Goal: Task Accomplishment & Management: Complete application form

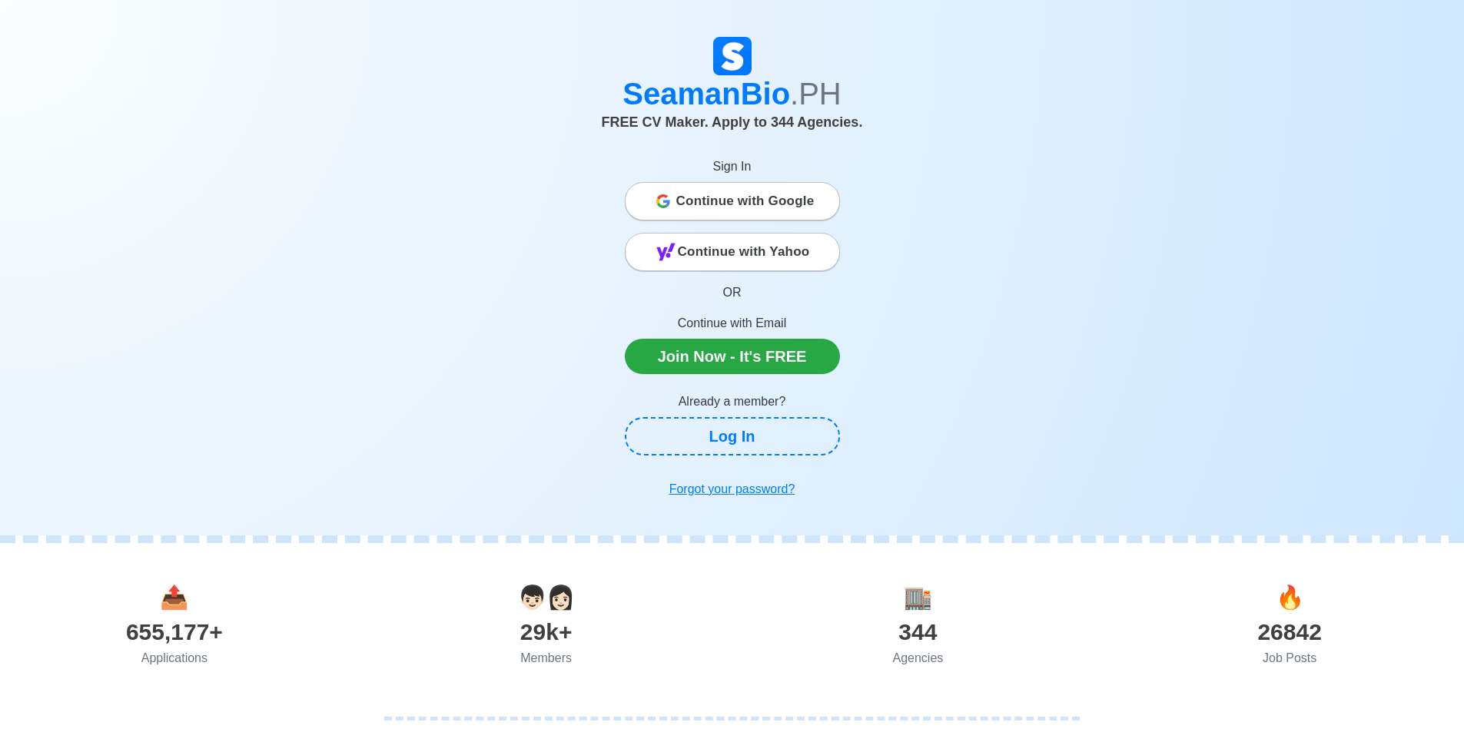
click at [819, 187] on div "Continue with Google" at bounding box center [732, 201] width 214 height 31
click at [816, 188] on div "Continue with Google" at bounding box center [732, 201] width 214 height 31
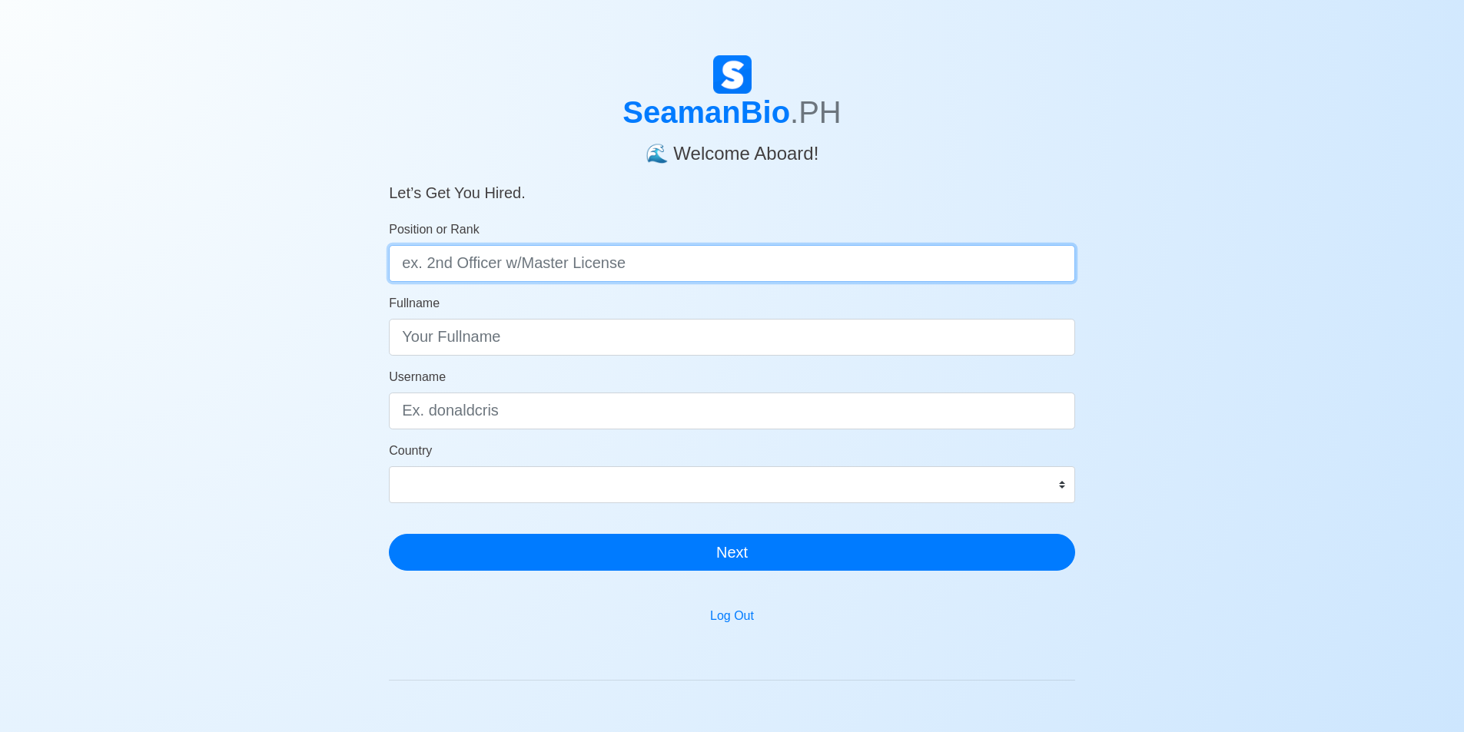
click at [703, 268] on input "Position or Rank" at bounding box center [732, 263] width 686 height 37
click at [1149, 276] on div "SeamanBio .PH 🌊 Welcome Aboard! Let’s Get You Hired. Position or Rank Fullname …" at bounding box center [732, 460] width 1464 height 810
click at [777, 274] on input "Position or Rank" at bounding box center [732, 263] width 686 height 37
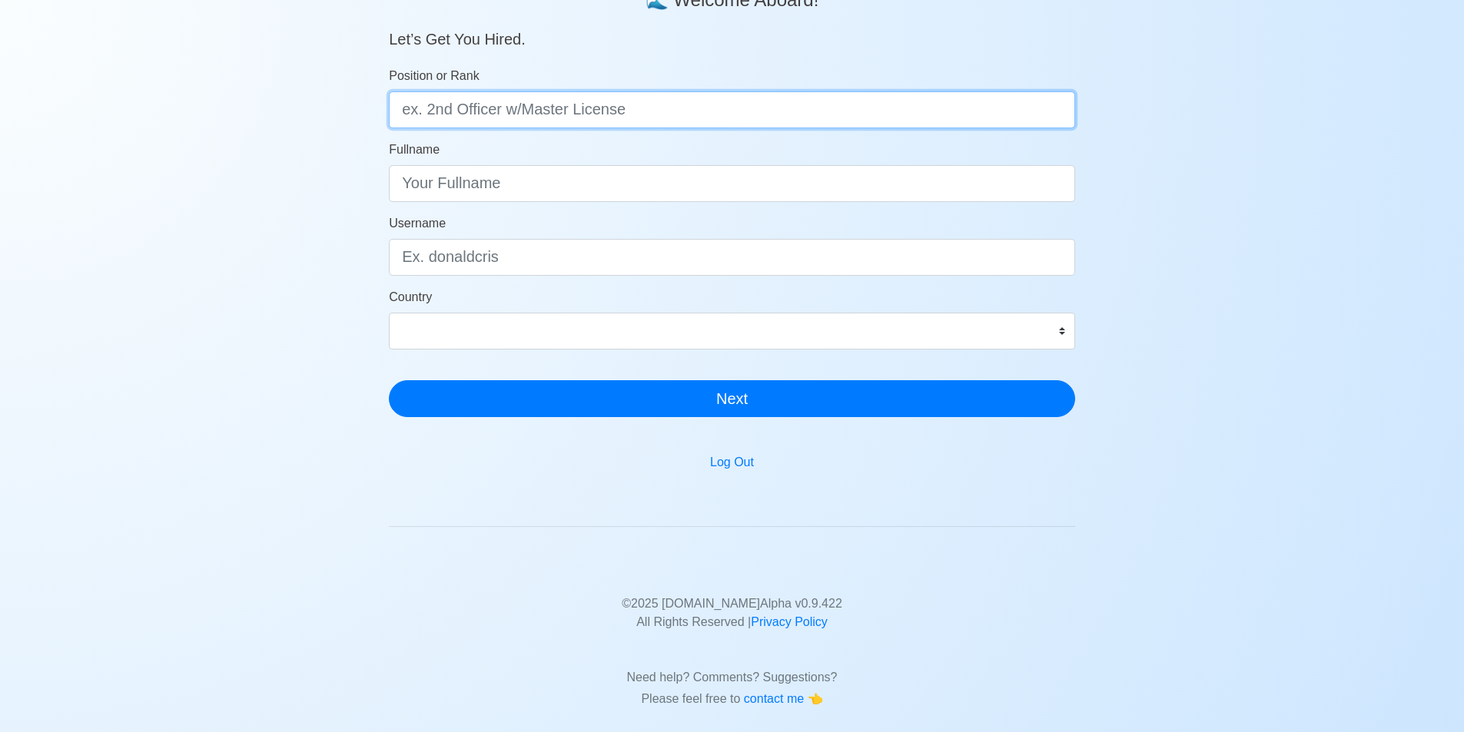
scroll to position [77, 0]
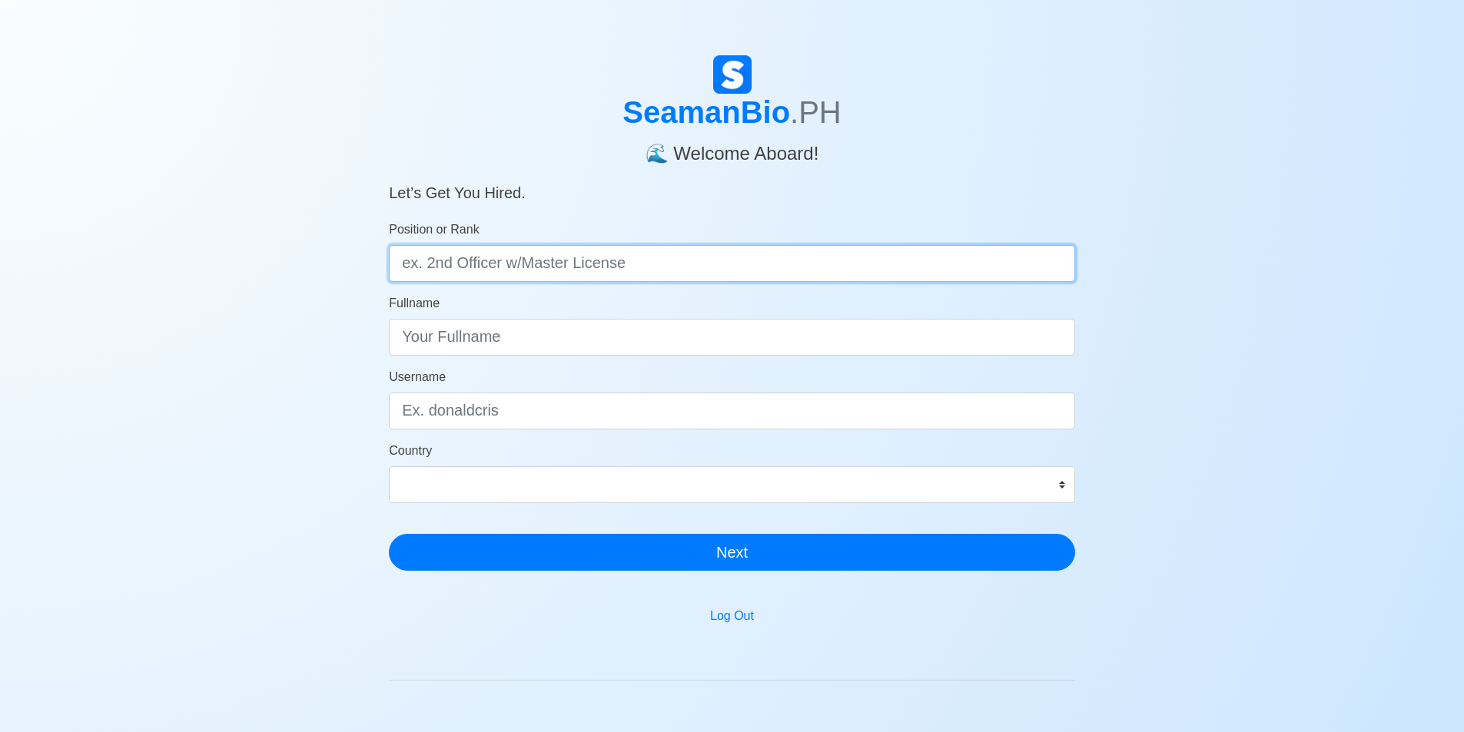
click at [757, 263] on input "Position or Rank" at bounding box center [732, 263] width 686 height 37
click at [667, 264] on input "Position or Rank" at bounding box center [732, 263] width 686 height 37
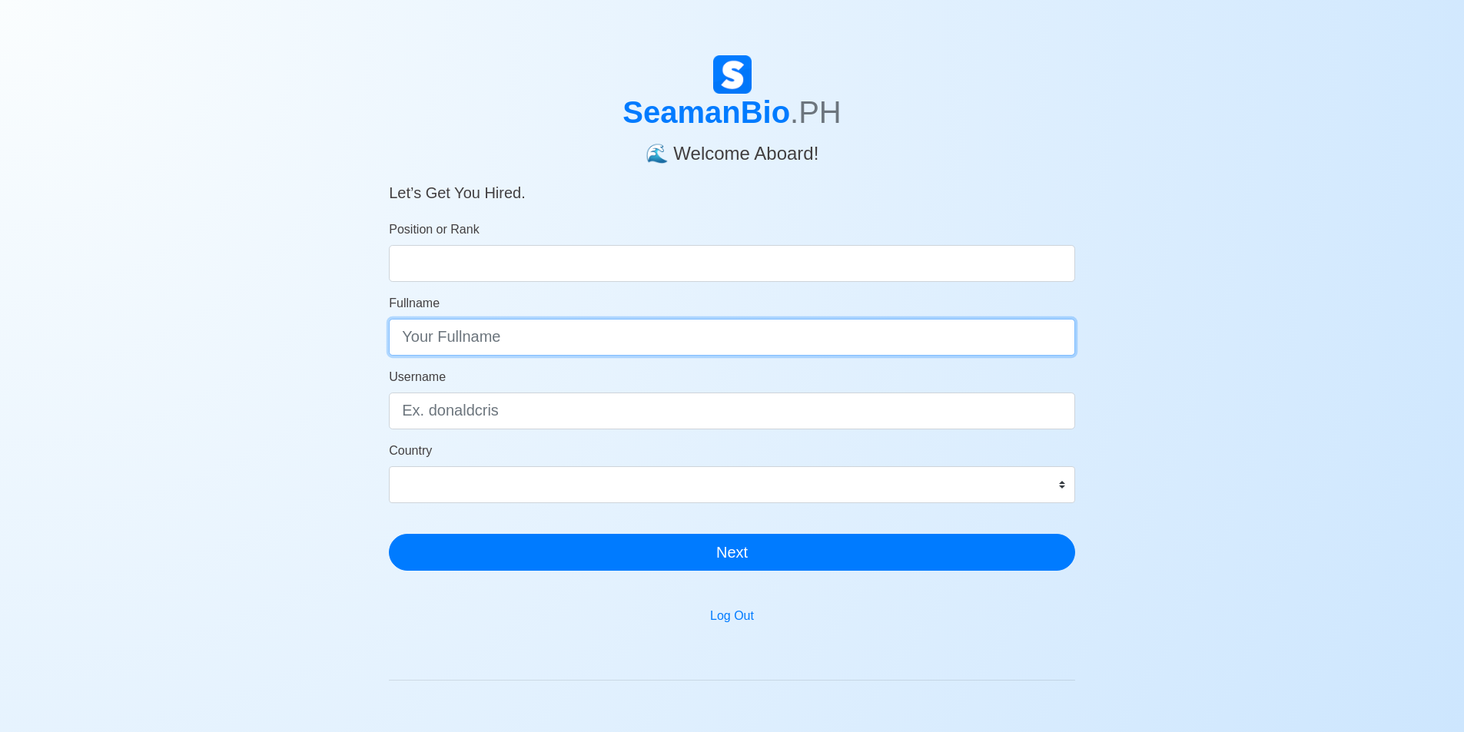
click at [621, 322] on div "Fullname" at bounding box center [732, 324] width 686 height 61
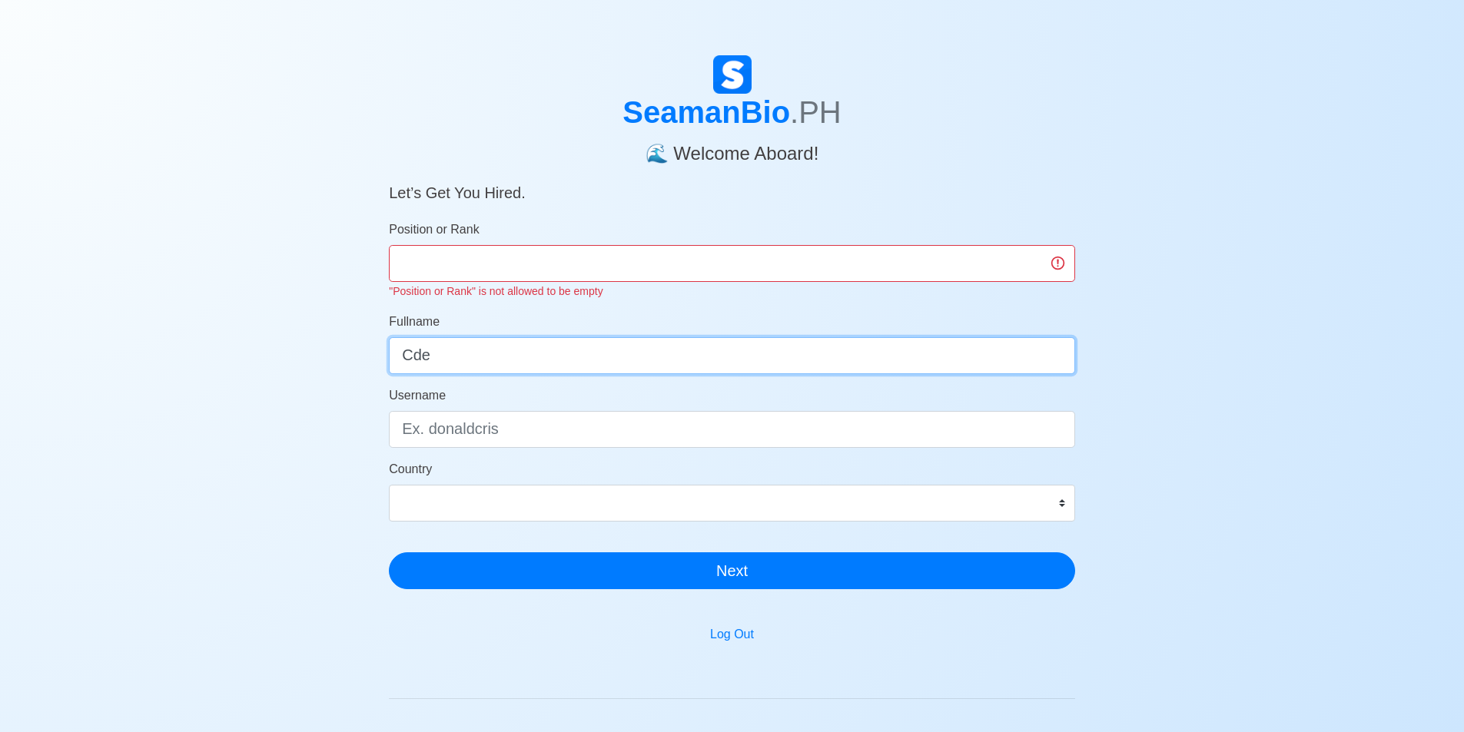
drag, startPoint x: 459, startPoint y: 358, endPoint x: 360, endPoint y: 350, distance: 99.4
click at [360, 350] on div "SeamanBio .PH 🌊 Welcome Aboard! Let’s Get You Hired. Position or Rank "Position…" at bounding box center [732, 469] width 1464 height 828
type input "Cde"
click at [501, 405] on div "Username" at bounding box center [732, 416] width 686 height 61
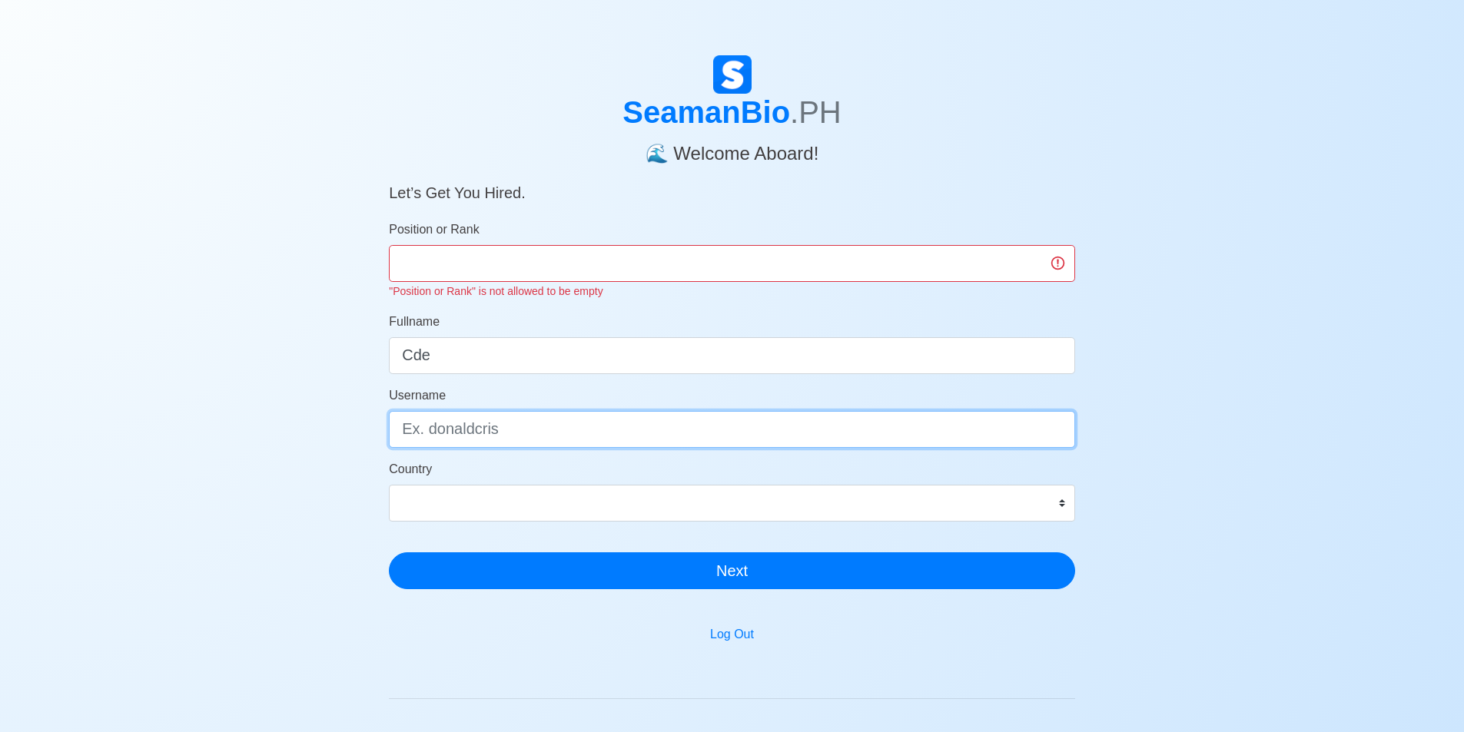
click at [518, 435] on input "Username" at bounding box center [732, 429] width 686 height 37
drag, startPoint x: 710, startPoint y: 181, endPoint x: 812, endPoint y: 173, distance: 102.5
click at [711, 182] on h5 "Let’s Get You Hired." at bounding box center [732, 183] width 686 height 37
click at [1062, 265] on input "Position or Rank" at bounding box center [732, 263] width 686 height 37
click at [470, 250] on input "Position or Rank" at bounding box center [732, 263] width 686 height 37
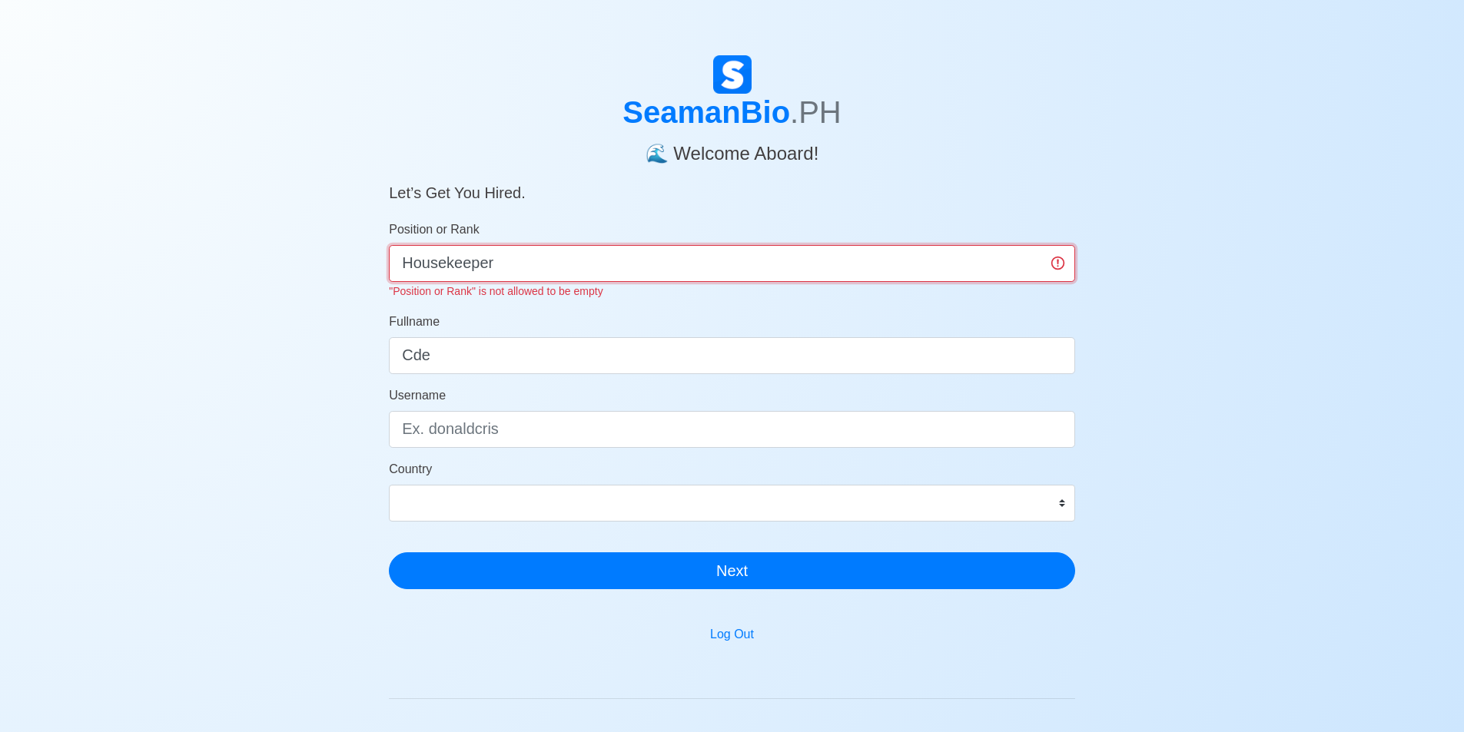
type input "Housekeeper"
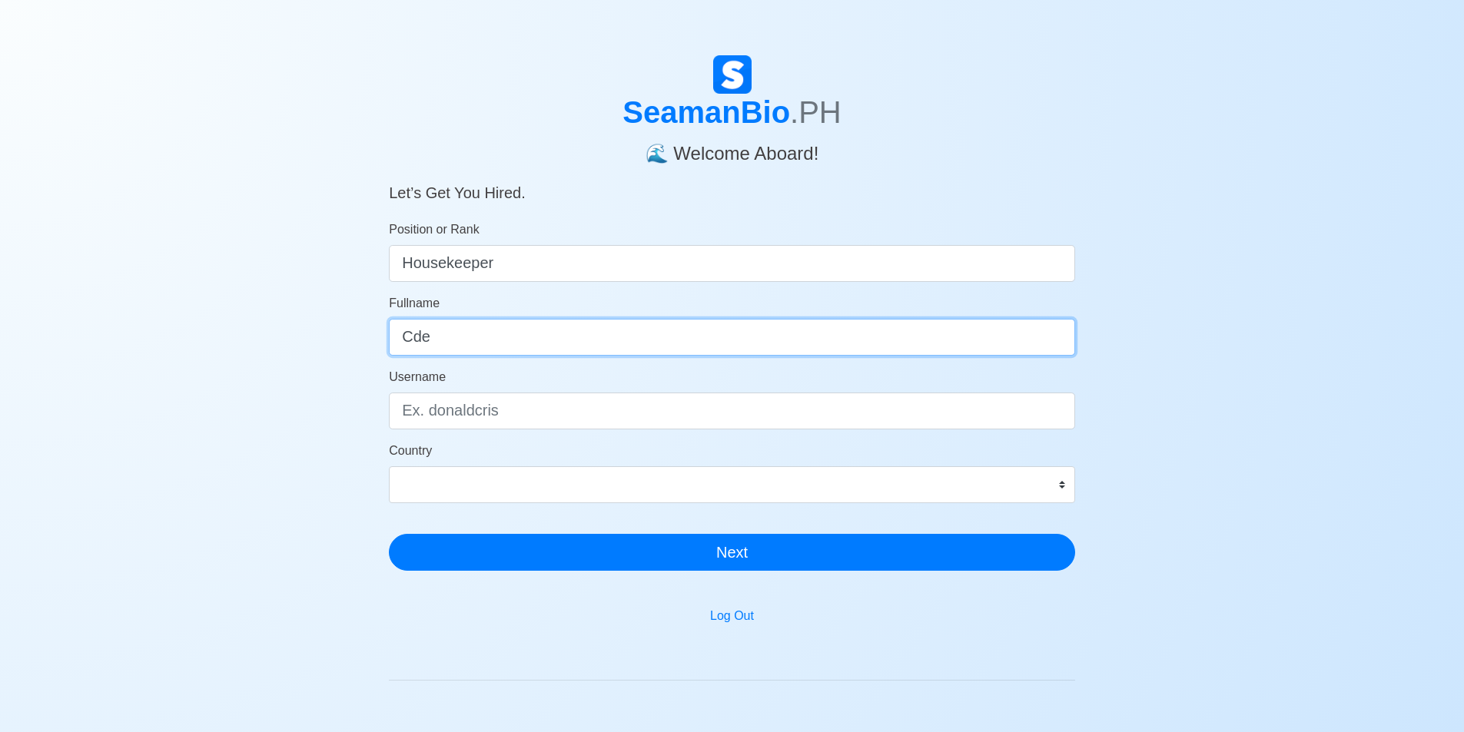
click at [438, 370] on form "Position or Rank Housekeeper Fullname Cde Username Country Afghanistan Åland Is…" at bounding box center [732, 396] width 686 height 350
drag, startPoint x: 459, startPoint y: 347, endPoint x: 381, endPoint y: 347, distance: 77.6
click at [381, 347] on main "SeamanBio .PH 🌊 Welcome Aboard! Let’s Get You Hired. Position or Rank Housekeep…" at bounding box center [731, 458] width 709 height 807
type input "l"
type input "Clyde Adam Arado"
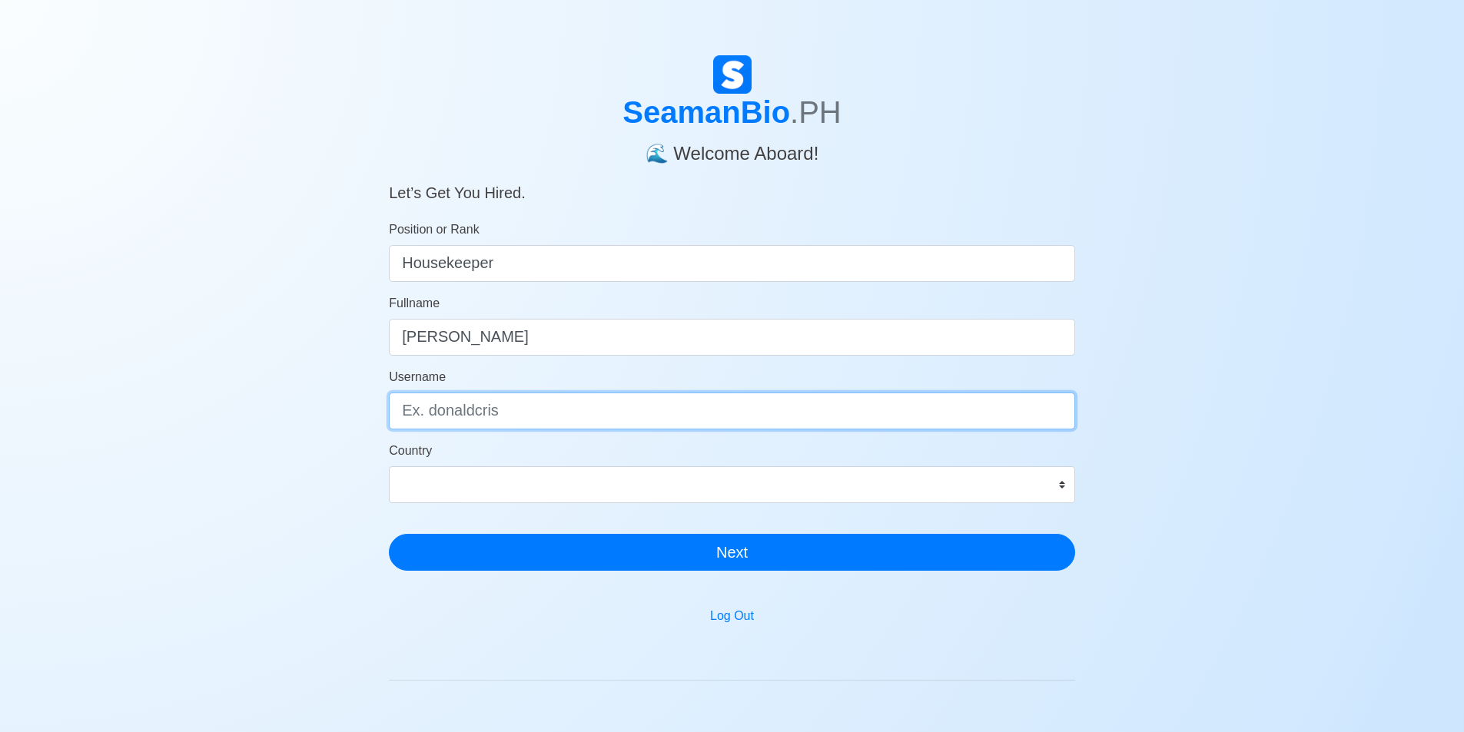
click at [516, 417] on input "Username" at bounding box center [732, 411] width 686 height 37
type input "clydeadam"
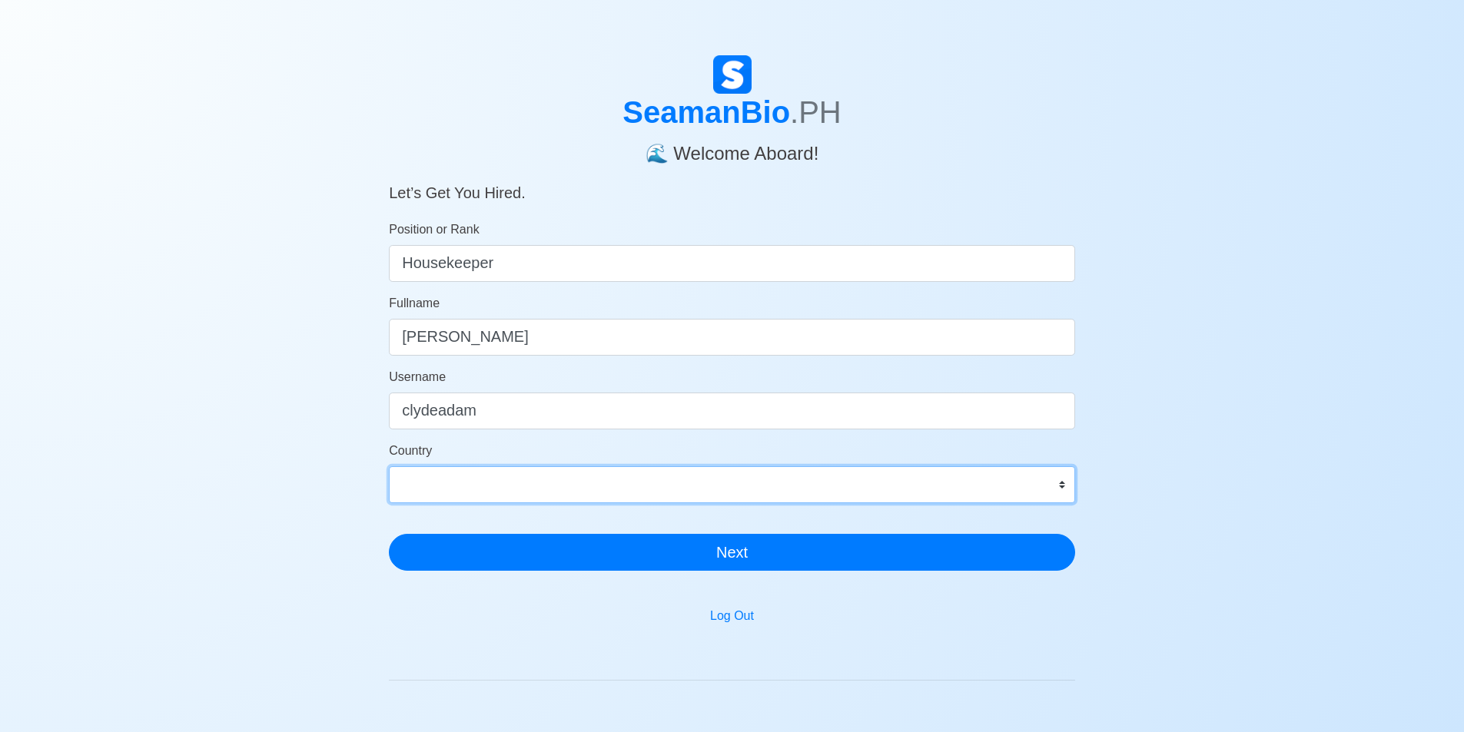
click at [488, 478] on select "Afghanistan Åland Islands Albania Algeria American Samoa Andorra Angola Anguill…" at bounding box center [732, 484] width 686 height 37
select select "PH"
click at [389, 466] on select "Afghanistan Åland Islands Albania Algeria American Samoa Andorra Angola Anguill…" at bounding box center [732, 484] width 686 height 37
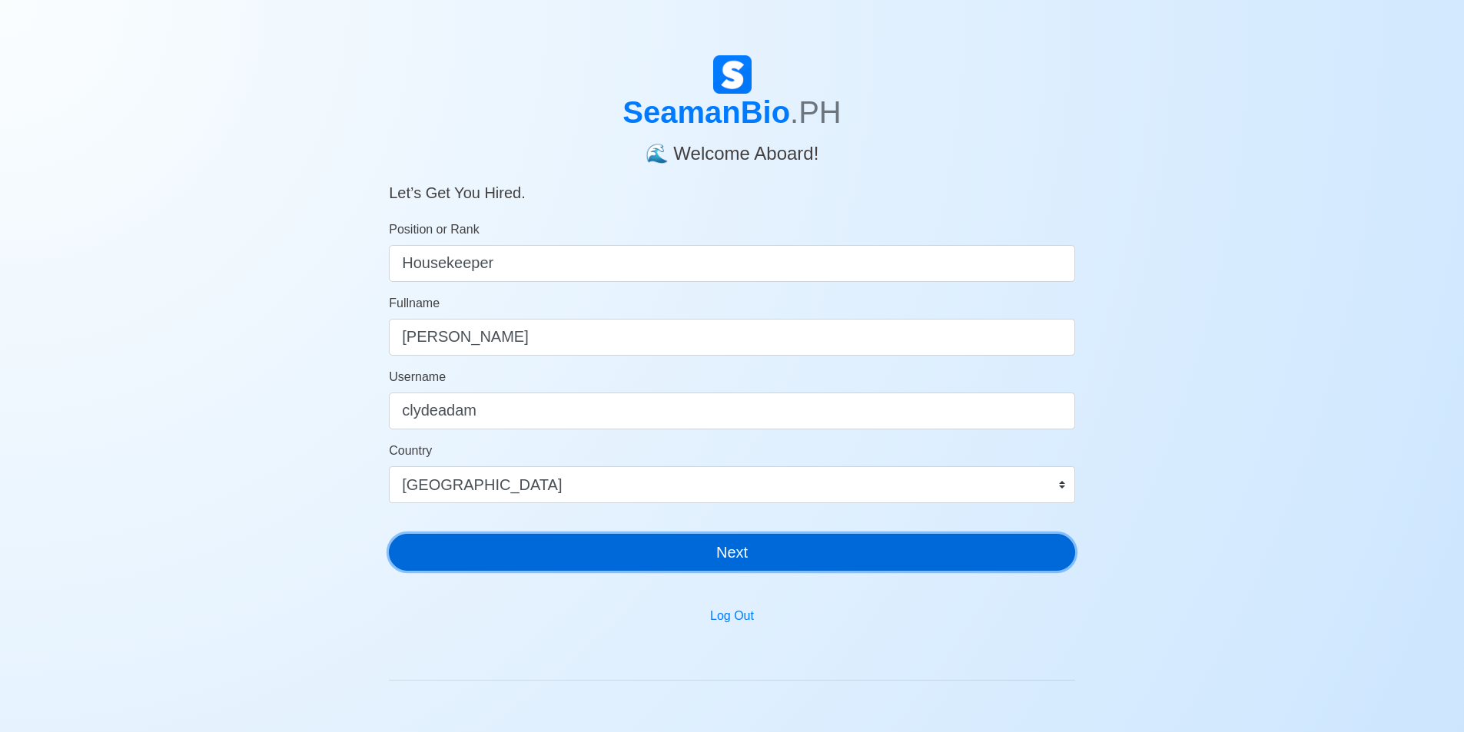
click at [658, 545] on button "Next" at bounding box center [732, 552] width 686 height 37
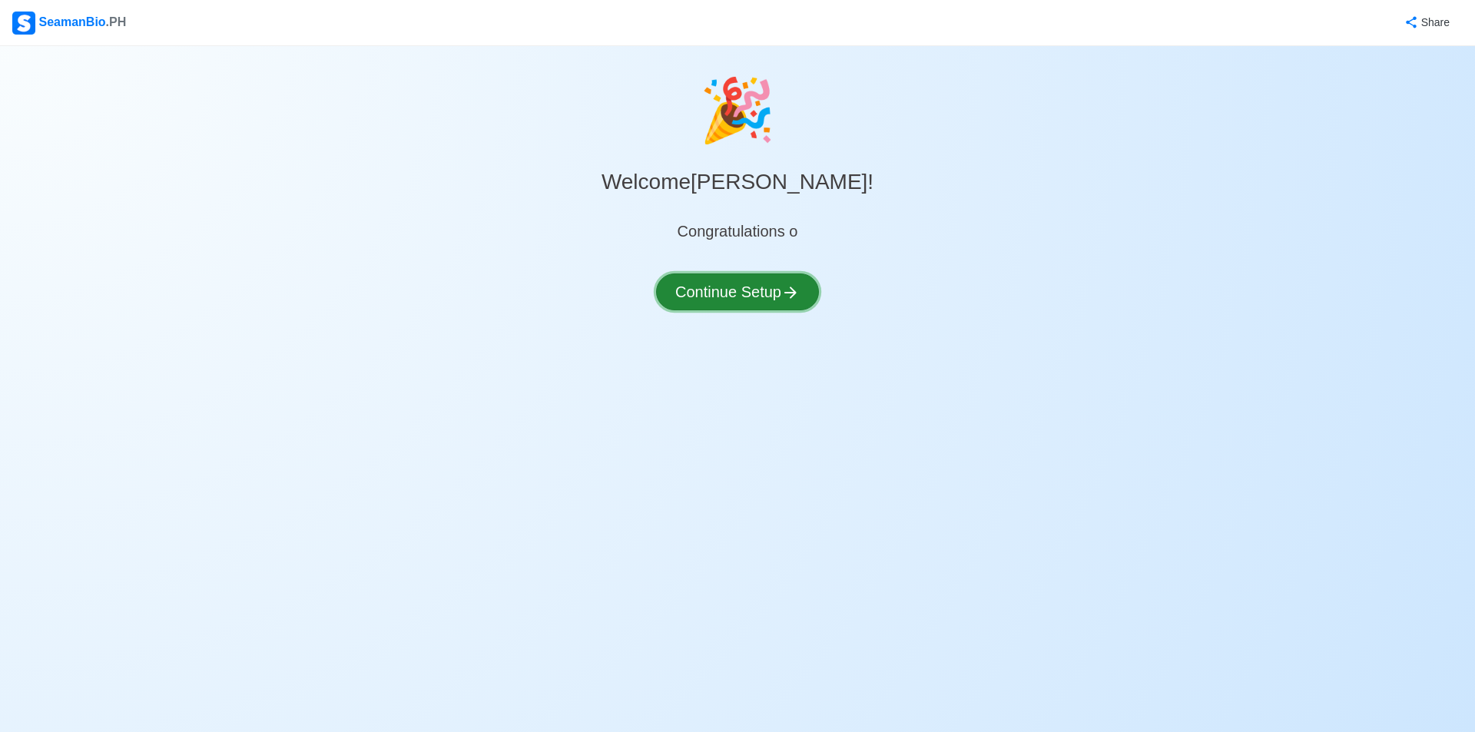
click at [794, 293] on icon at bounding box center [790, 293] width 12 height 12
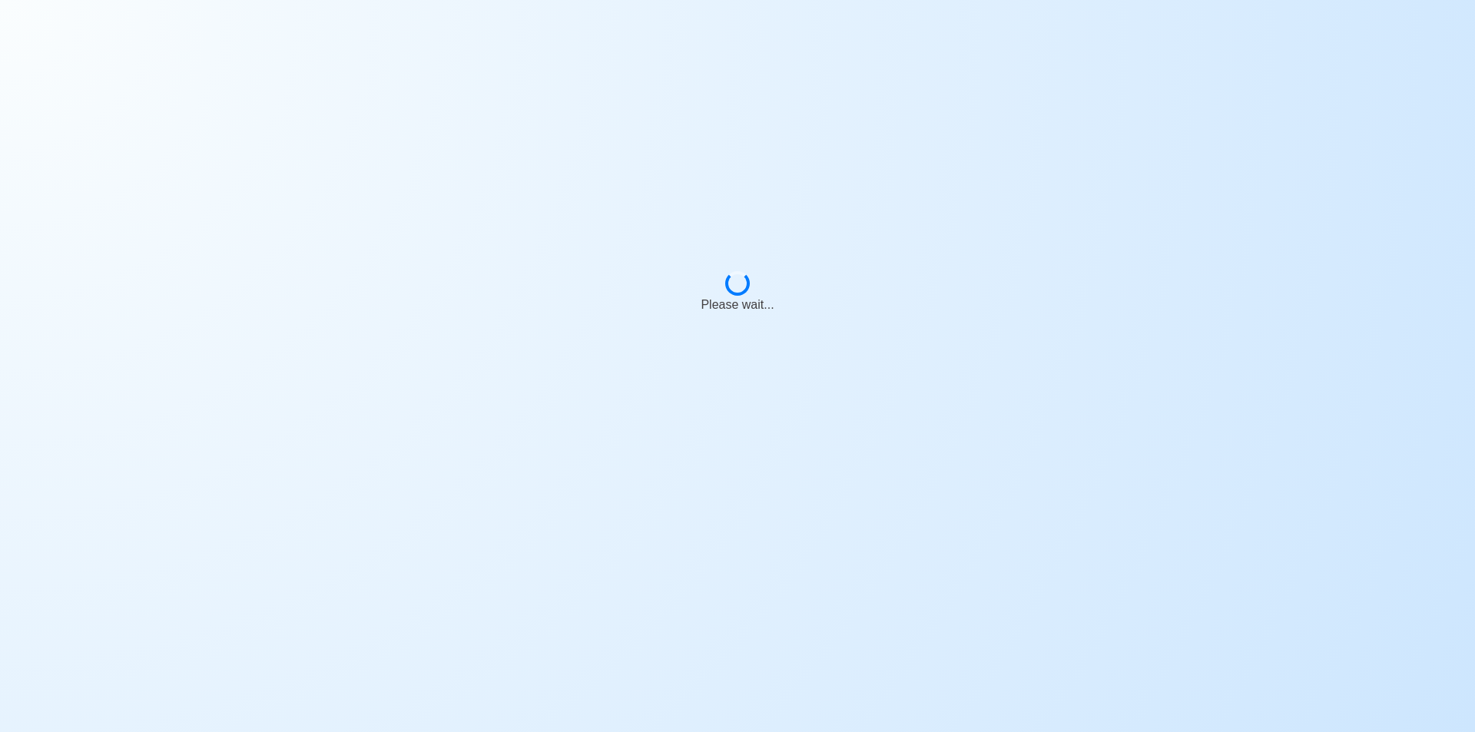
select select "Visible for Hiring"
select select "PH"
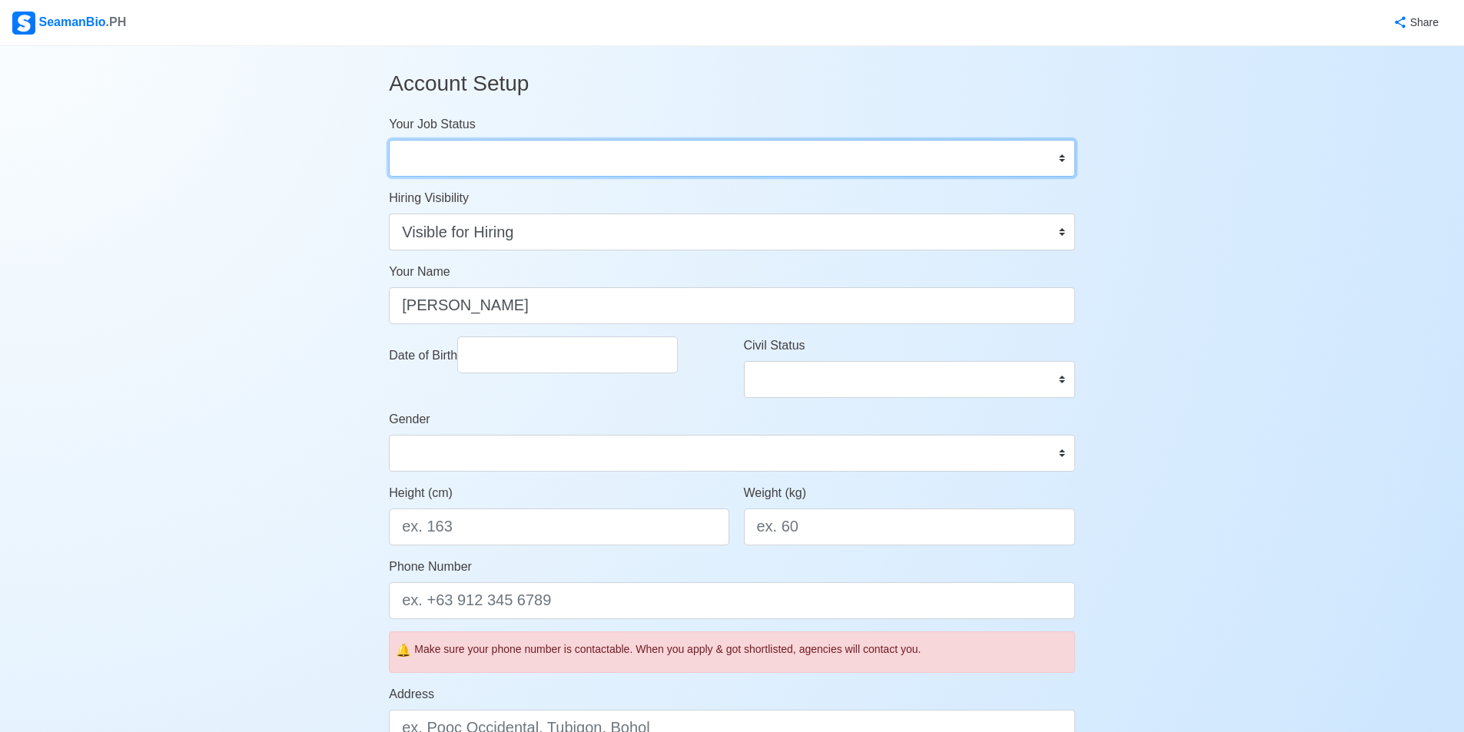
click at [634, 154] on select "Onboard Actively Looking for Job Not Looking for Job" at bounding box center [732, 158] width 686 height 37
select select "Actively Looking for Job"
click at [389, 140] on select "Onboard Actively Looking for Job Not Looking for Job" at bounding box center [732, 158] width 686 height 37
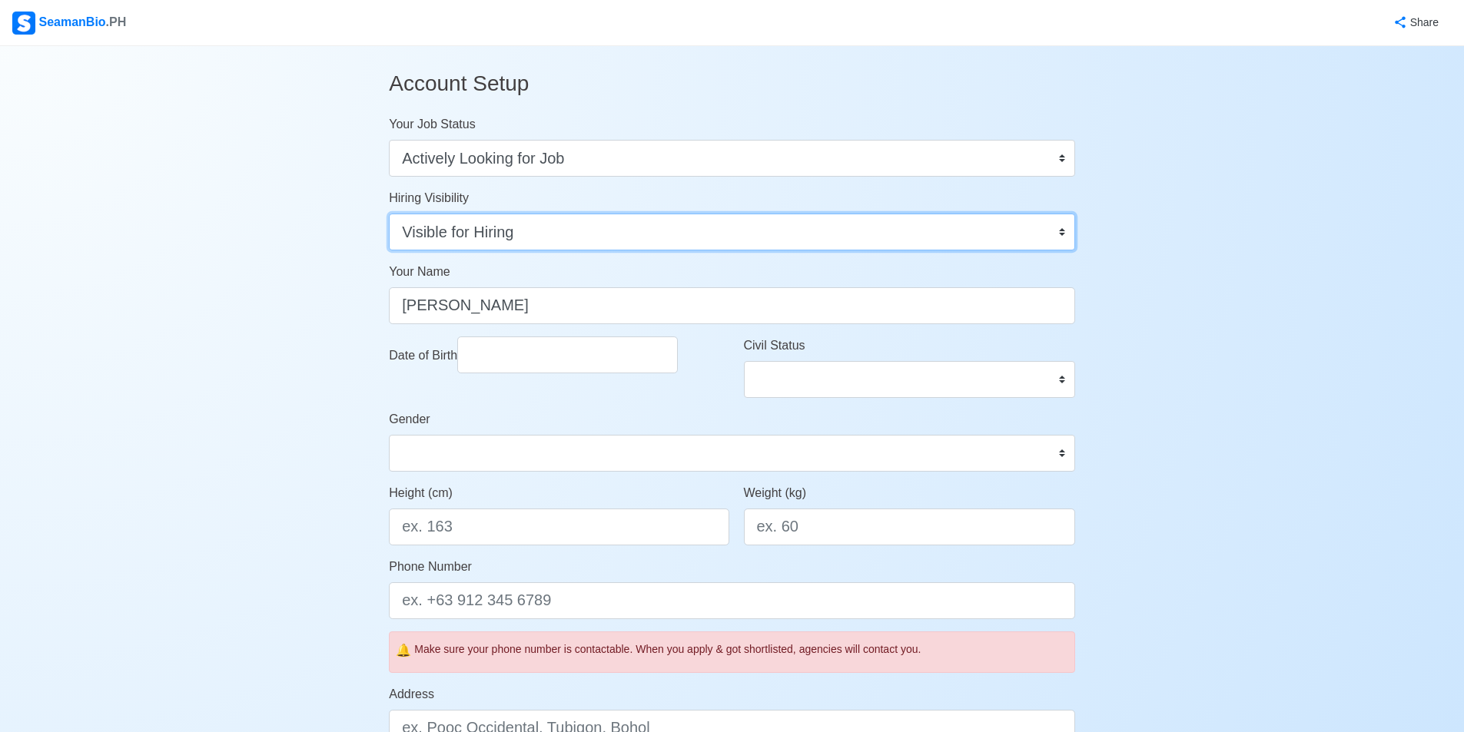
click at [612, 237] on select "Visible for Hiring Not Visible for Hiring" at bounding box center [732, 232] width 686 height 37
click at [389, 214] on select "Visible for Hiring Not Visible for Hiring" at bounding box center [732, 232] width 686 height 37
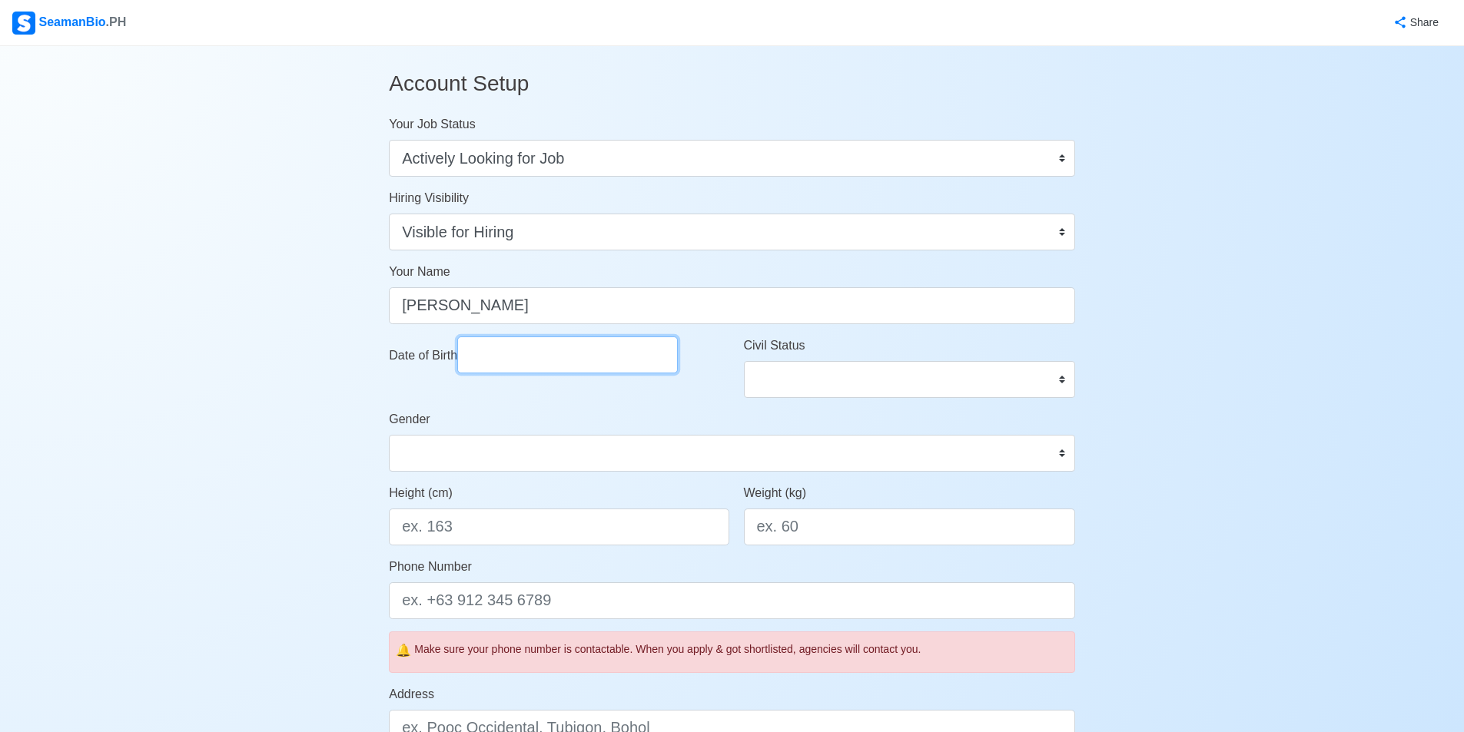
click at [603, 363] on input "Date of Birth" at bounding box center [567, 355] width 221 height 37
select select "****"
select select "*********"
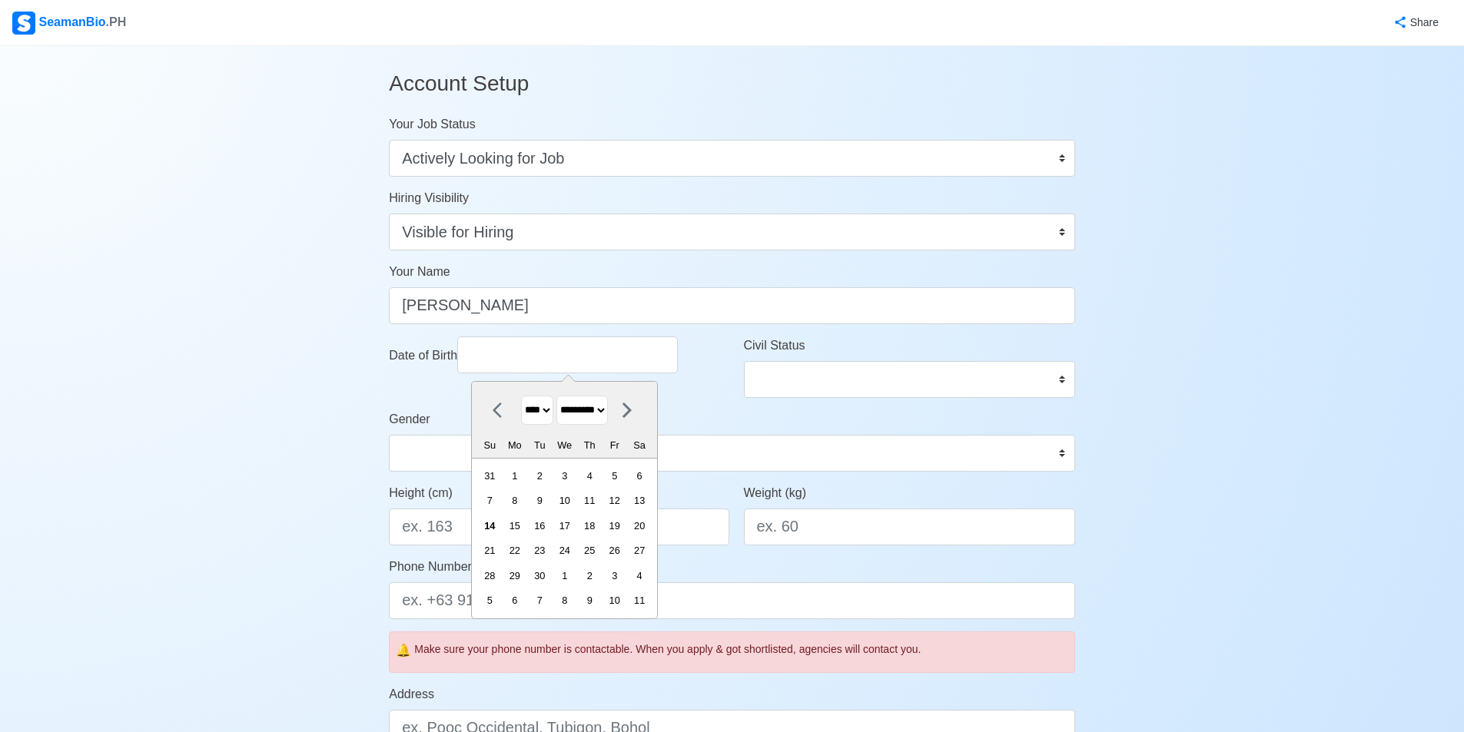
click at [549, 405] on select "**** **** **** **** **** **** **** **** **** **** **** **** **** **** **** ****…" at bounding box center [537, 411] width 32 height 30
select select "****"
click at [521, 396] on select "**** **** **** **** **** **** **** **** **** **** **** **** **** **** **** ****…" at bounding box center [537, 411] width 32 height 30
click at [605, 403] on select "******* ******** ***** ***** *** **** **** ****** ********* ******* ******** **…" at bounding box center [581, 411] width 51 height 30
select select "********"
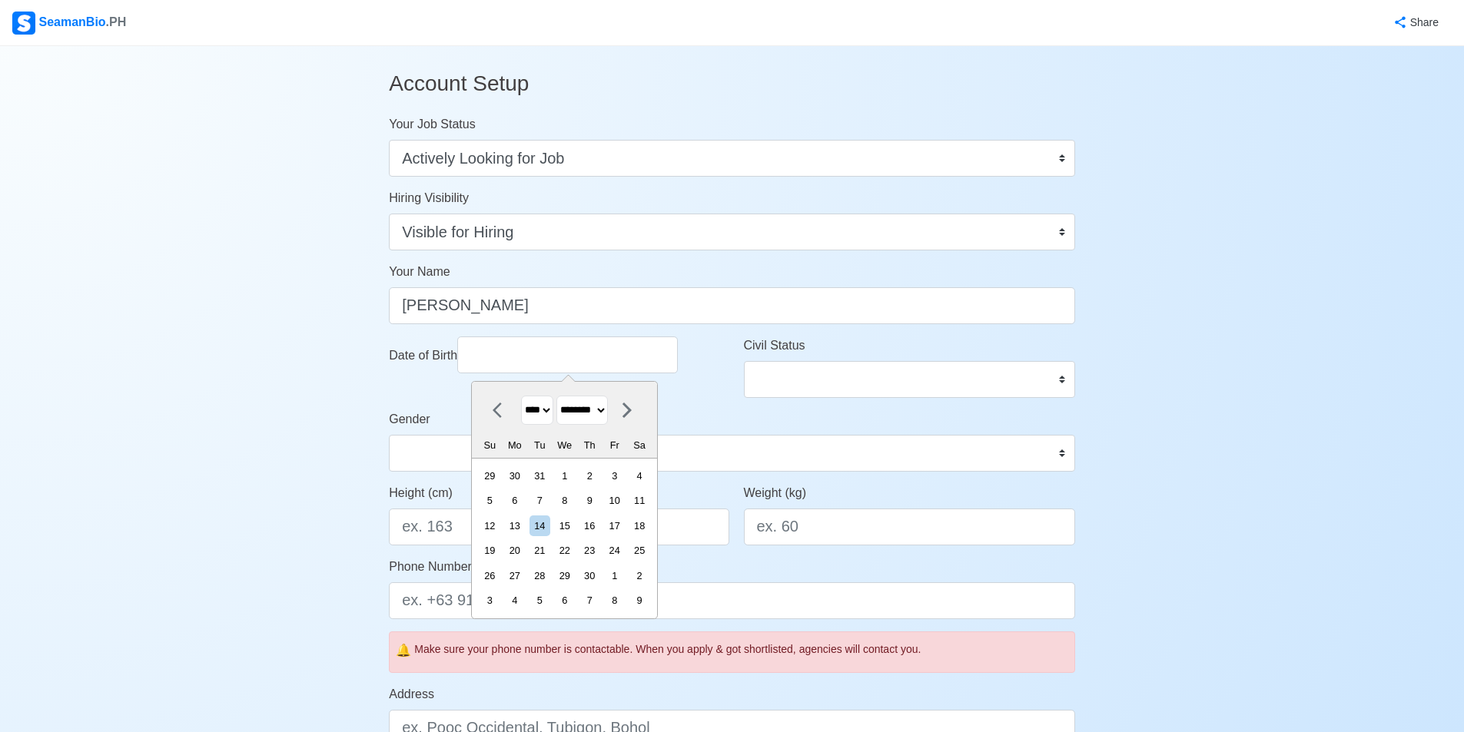
click at [563, 396] on select "******* ******** ***** ***** *** **** **** ****** ********* ******* ******** **…" at bounding box center [581, 411] width 51 height 30
click at [650, 493] on div "13" at bounding box center [639, 500] width 21 height 21
type input "11/13/1999"
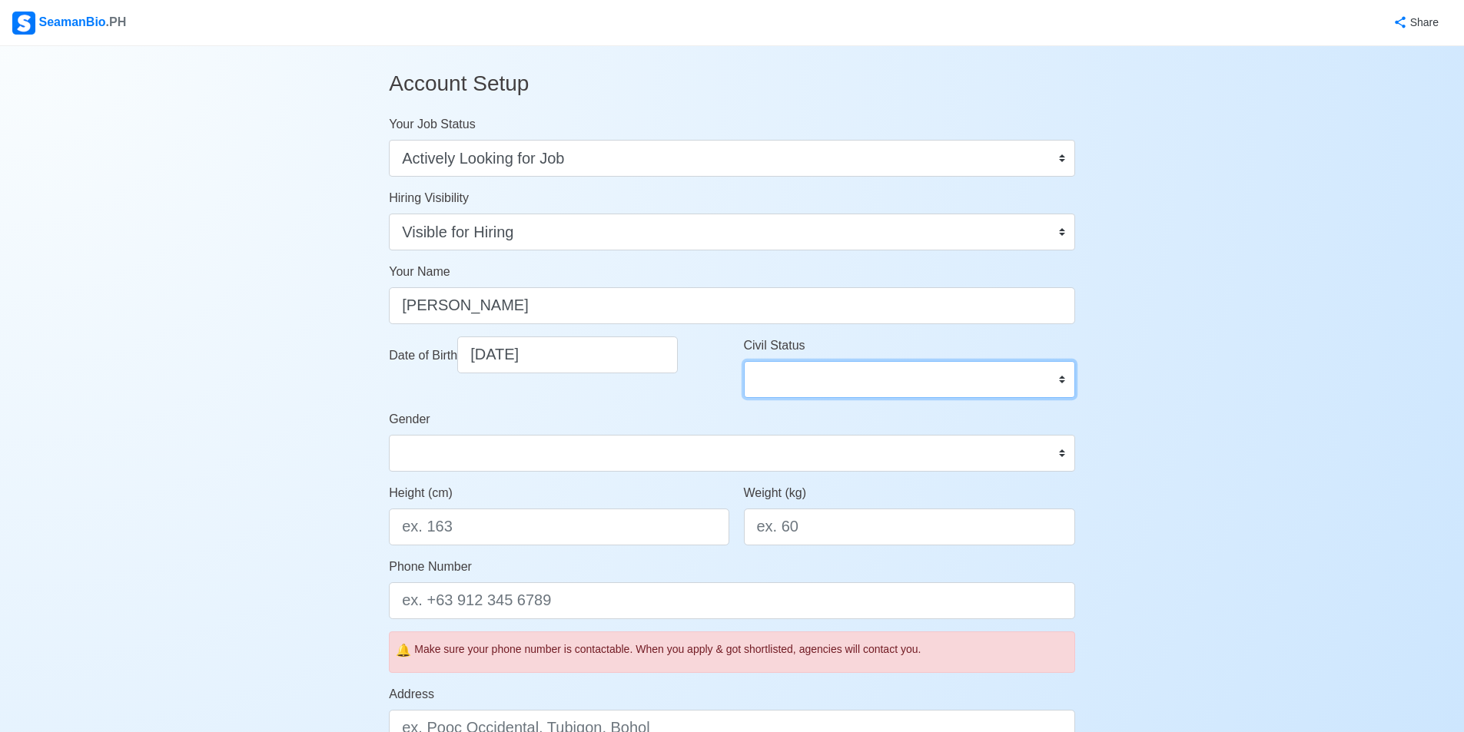
click at [796, 384] on select "Single Married Widowed Separated" at bounding box center [909, 379] width 331 height 37
select select "Single"
click at [744, 361] on select "Single Married Widowed Separated" at bounding box center [909, 379] width 331 height 37
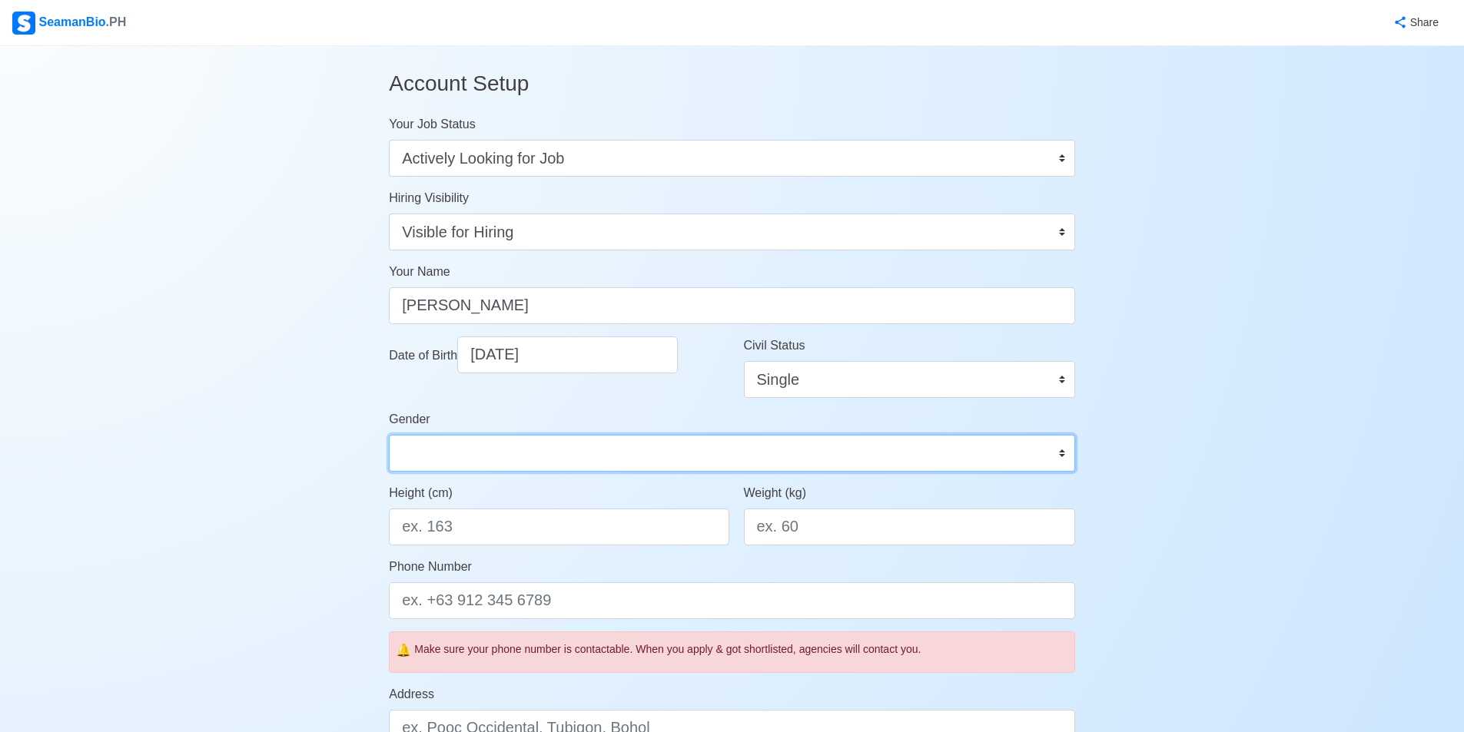
click at [456, 451] on select "Male Female" at bounding box center [732, 453] width 686 height 37
select select "Male"
click at [389, 435] on select "Male Female" at bounding box center [732, 453] width 686 height 37
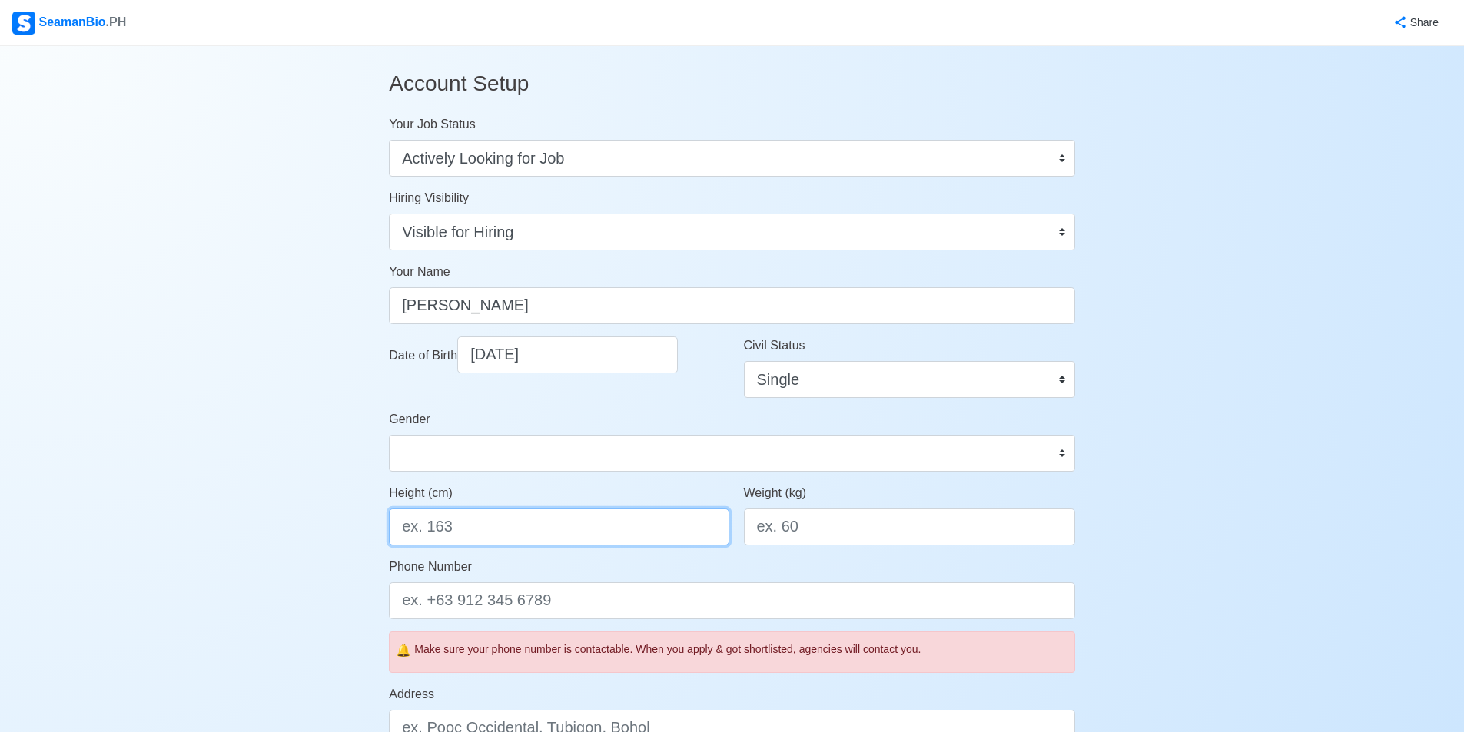
click at [517, 532] on input "Height (cm)" at bounding box center [559, 527] width 340 height 37
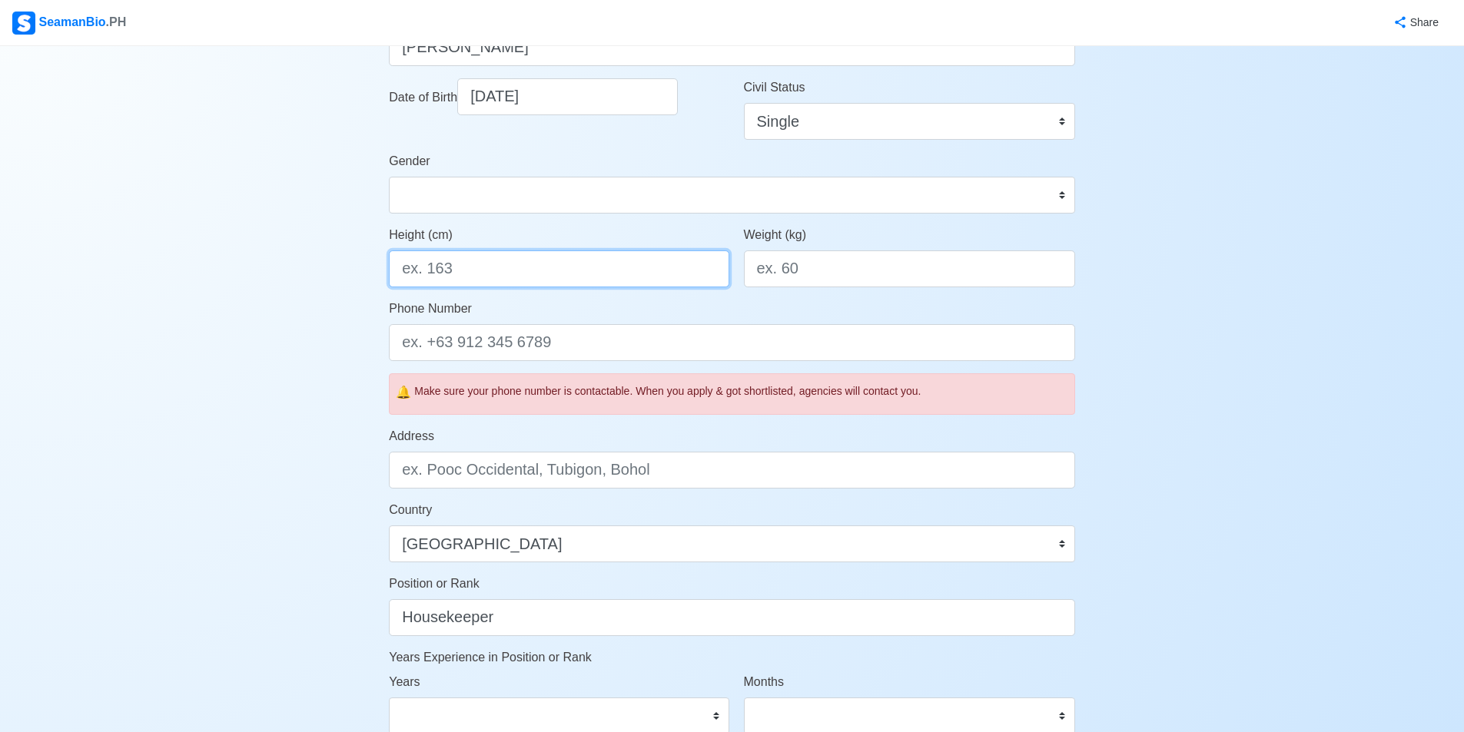
scroll to position [230, 0]
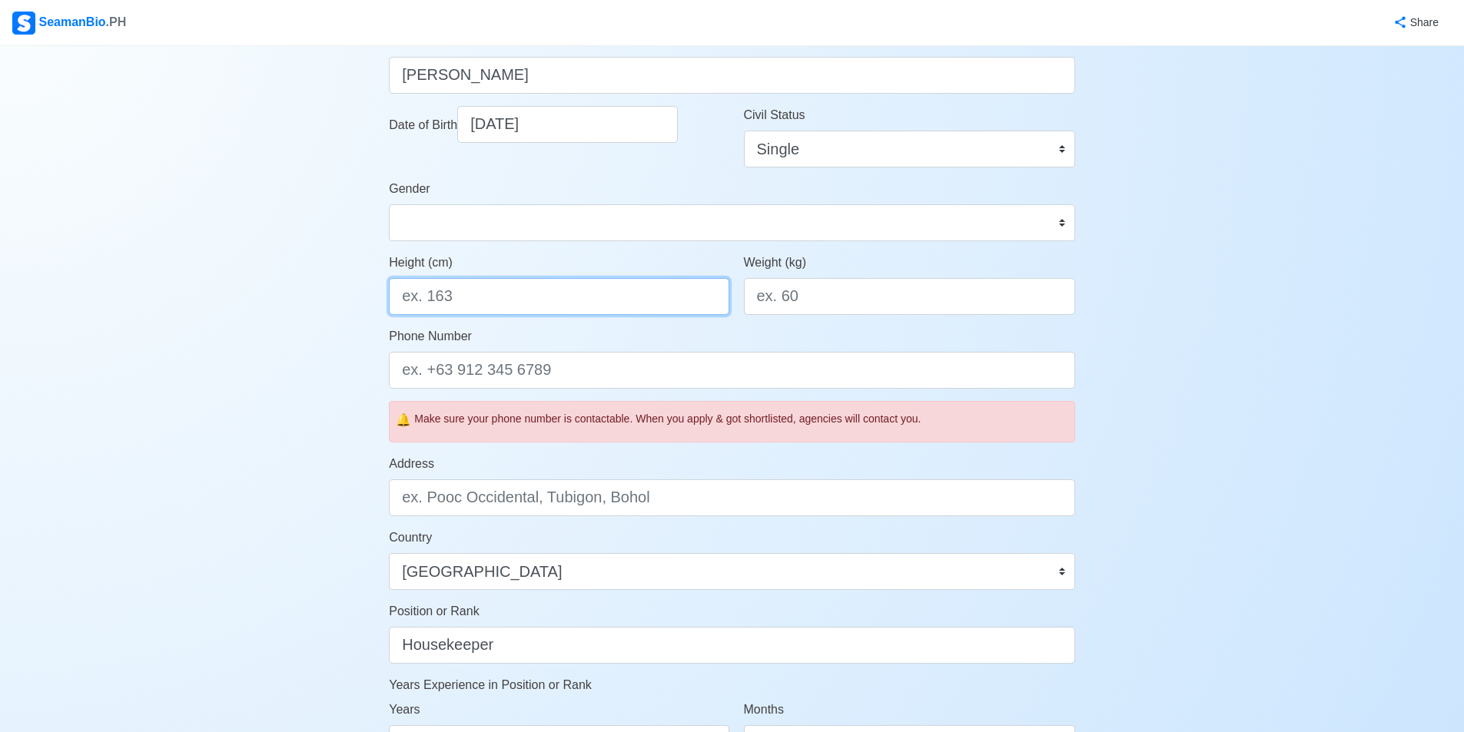
click at [616, 297] on input "Height (cm)" at bounding box center [559, 296] width 340 height 37
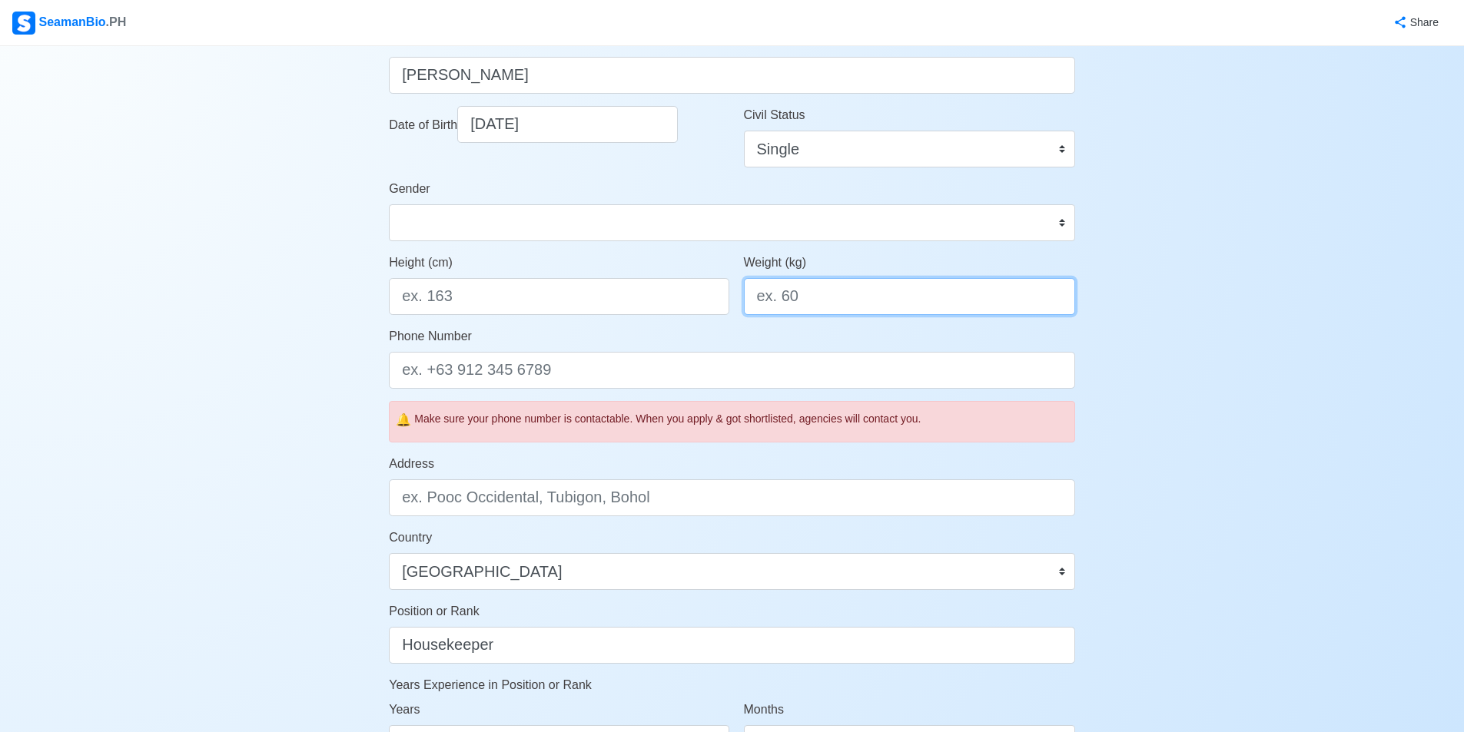
click at [795, 308] on input "Weight (kg)" at bounding box center [909, 296] width 331 height 37
type input "60"
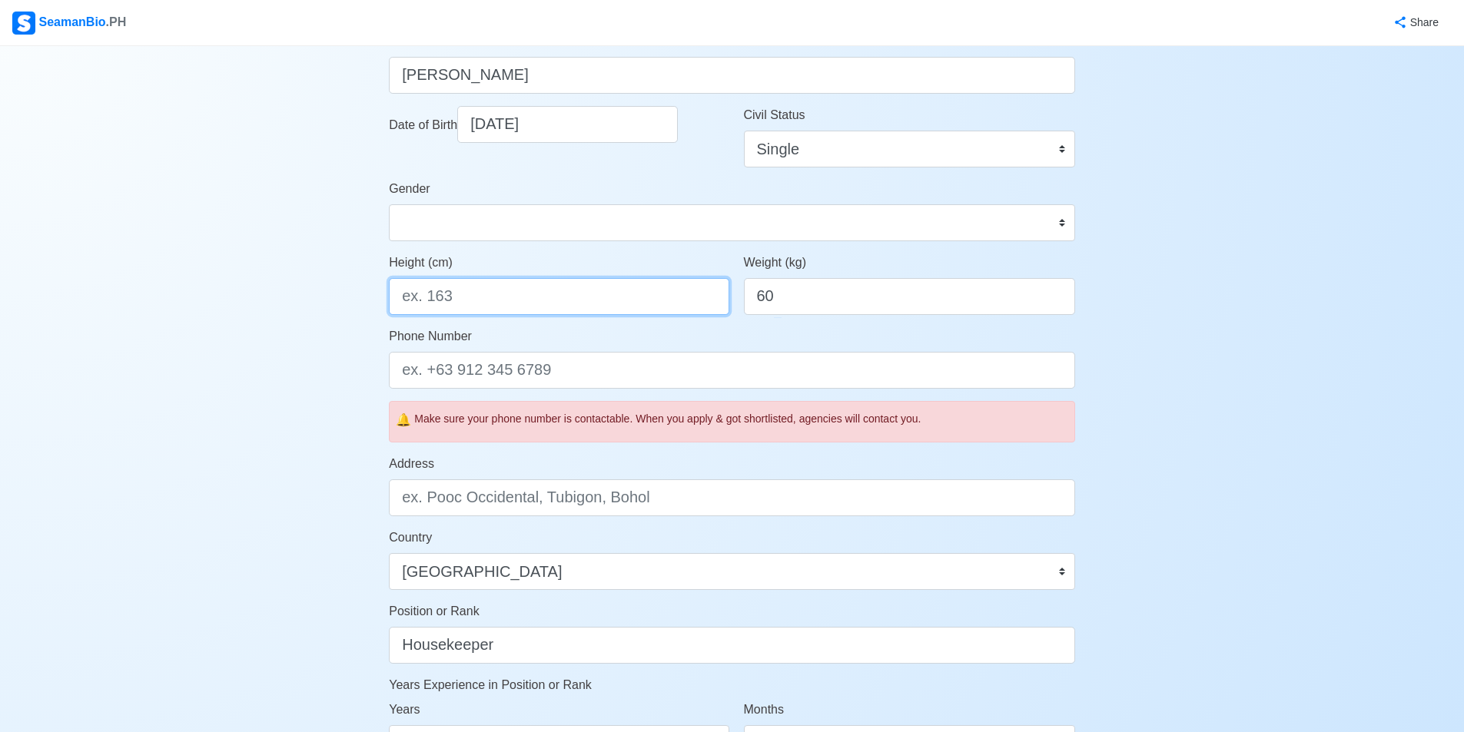
click at [662, 309] on input "Height (cm)" at bounding box center [559, 296] width 340 height 37
type input "165"
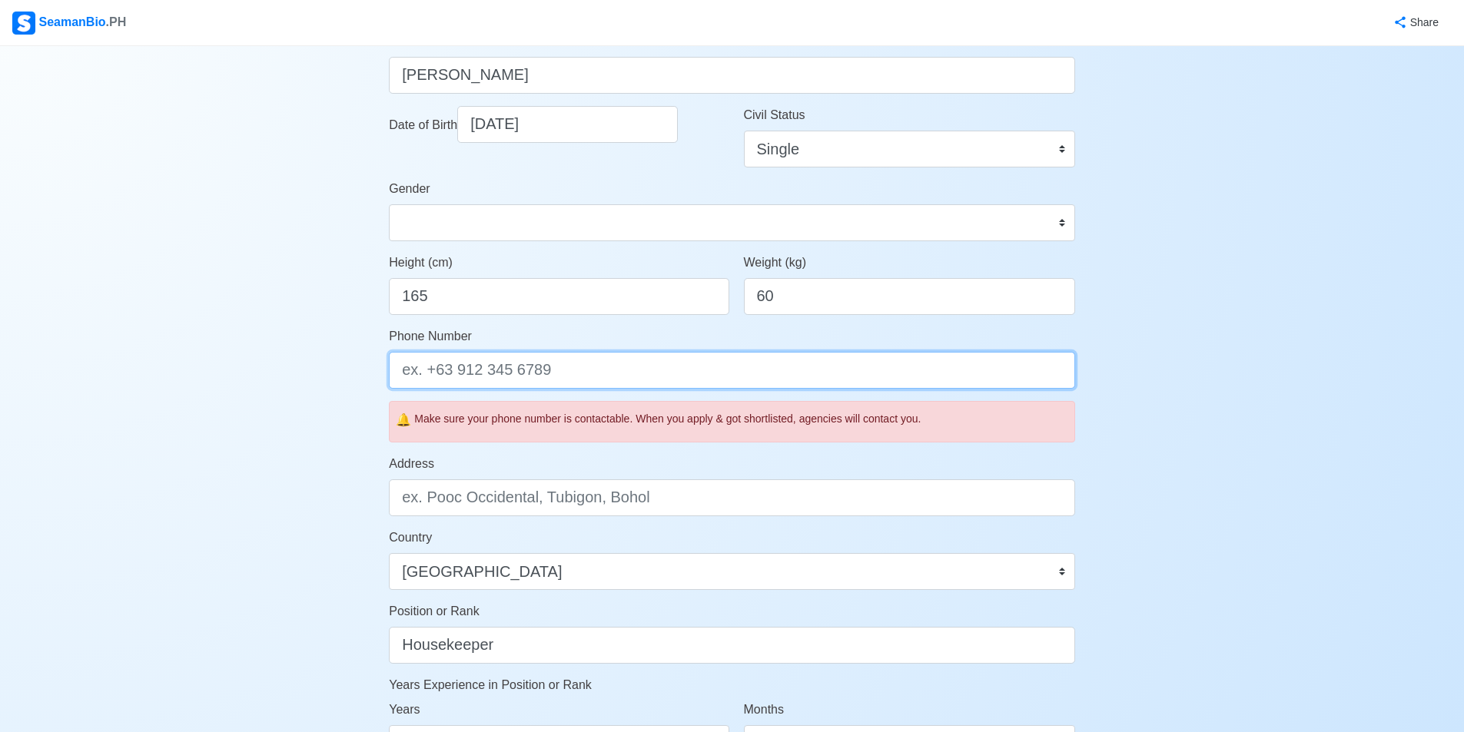
click at [648, 358] on input "Phone Number" at bounding box center [732, 370] width 686 height 37
click at [535, 374] on input "09" at bounding box center [732, 370] width 686 height 37
type input "097577826151"
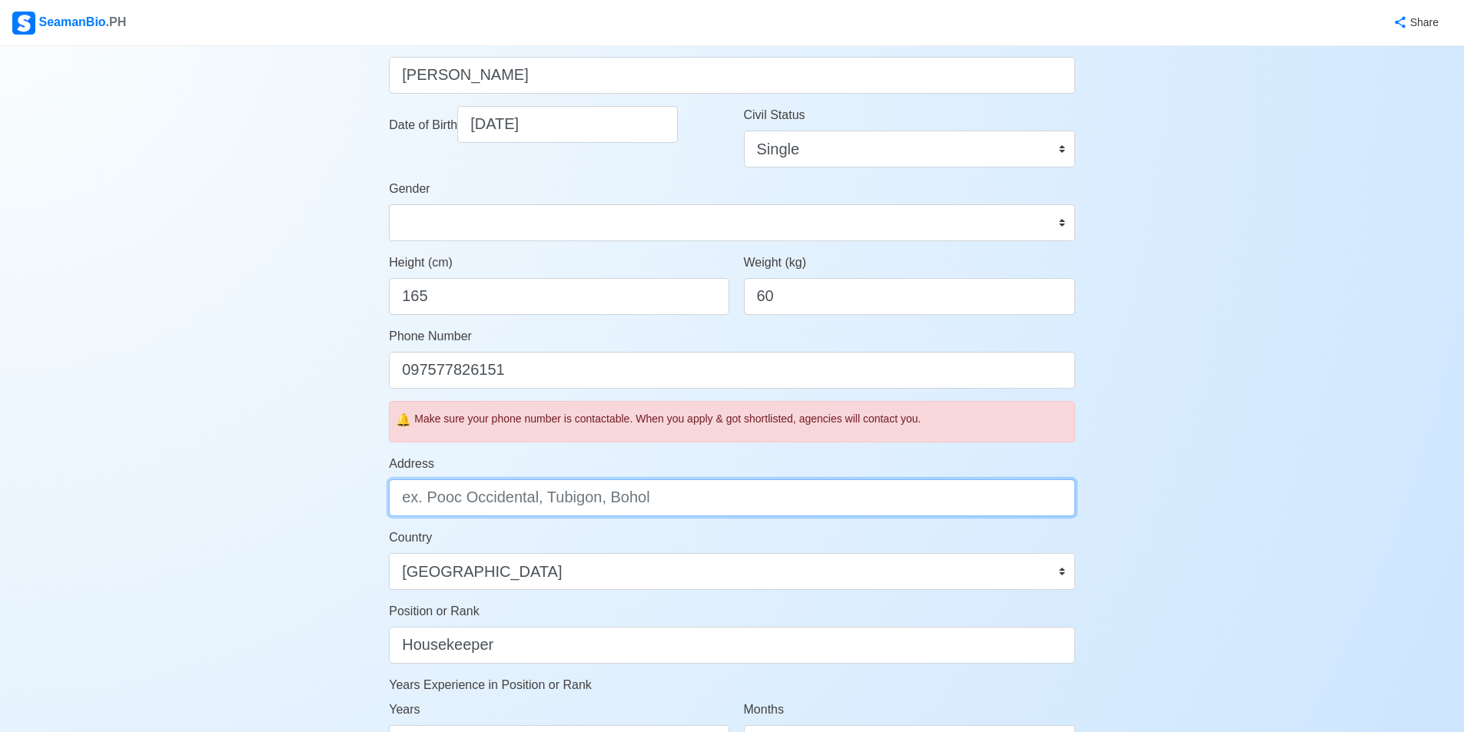
click at [615, 491] on input "Address" at bounding box center [732, 497] width 686 height 37
drag, startPoint x: 447, startPoint y: 500, endPoint x: 392, endPoint y: 500, distance: 55.3
click at [392, 500] on input "Lot" at bounding box center [732, 497] width 686 height 37
click at [485, 492] on input "Lot" at bounding box center [732, 497] width 686 height 37
type input "L"
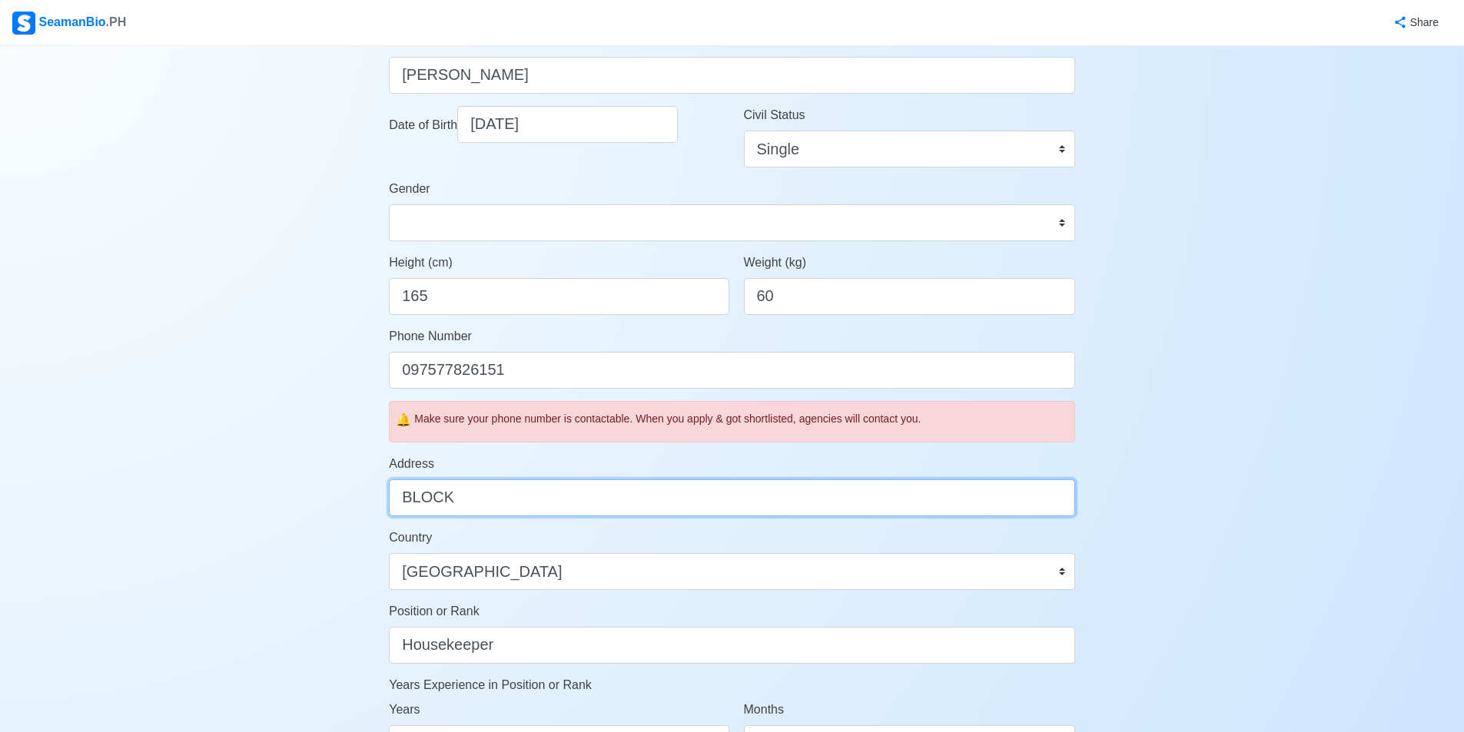
click at [496, 512] on input "BLOCK" at bounding box center [732, 497] width 686 height 37
drag, startPoint x: 455, startPoint y: 503, endPoint x: 390, endPoint y: 507, distance: 64.7
click at [390, 507] on input "BLOCK" at bounding box center [732, 497] width 686 height 37
paste input "K10 LOT28 PH4 ST.JOSEPH7 MARINIG CABUYAO LAGUNA"
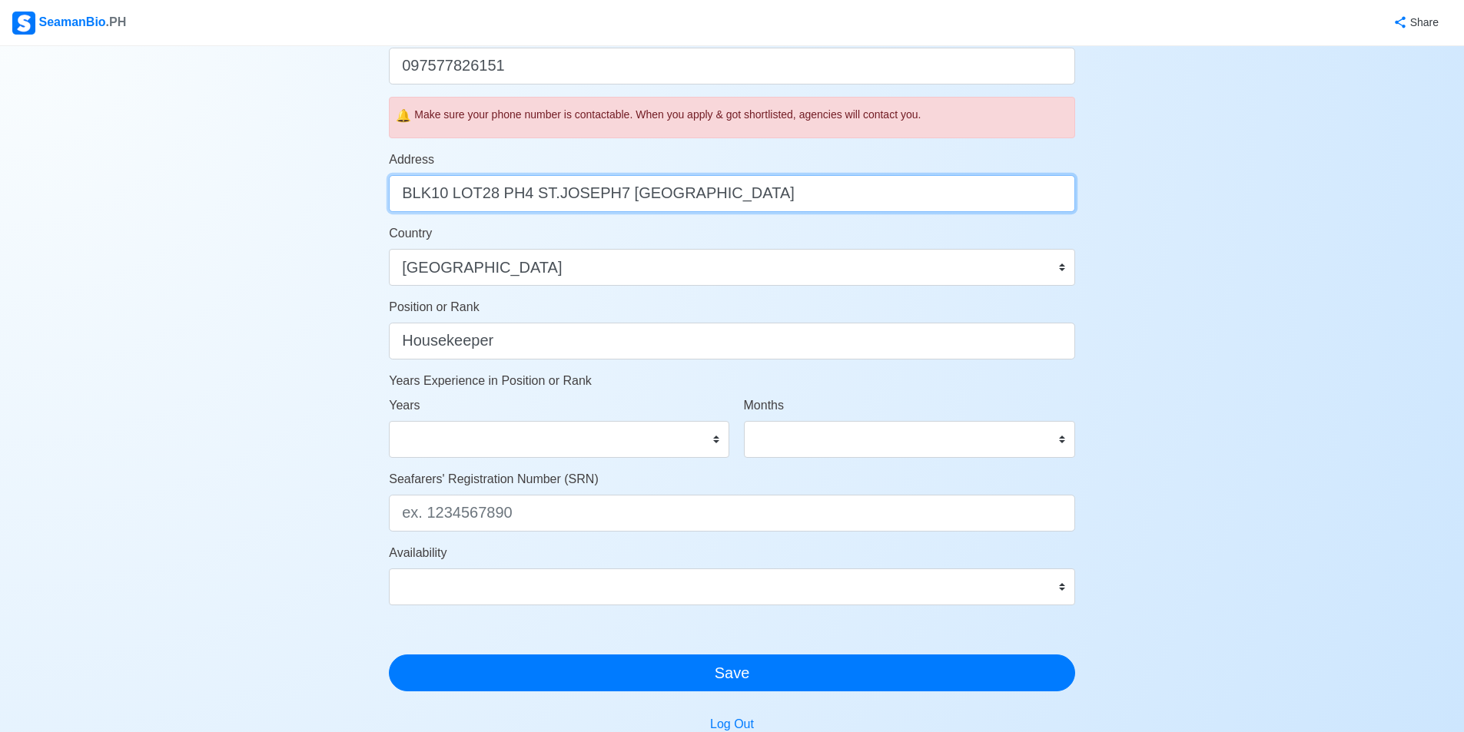
scroll to position [538, 0]
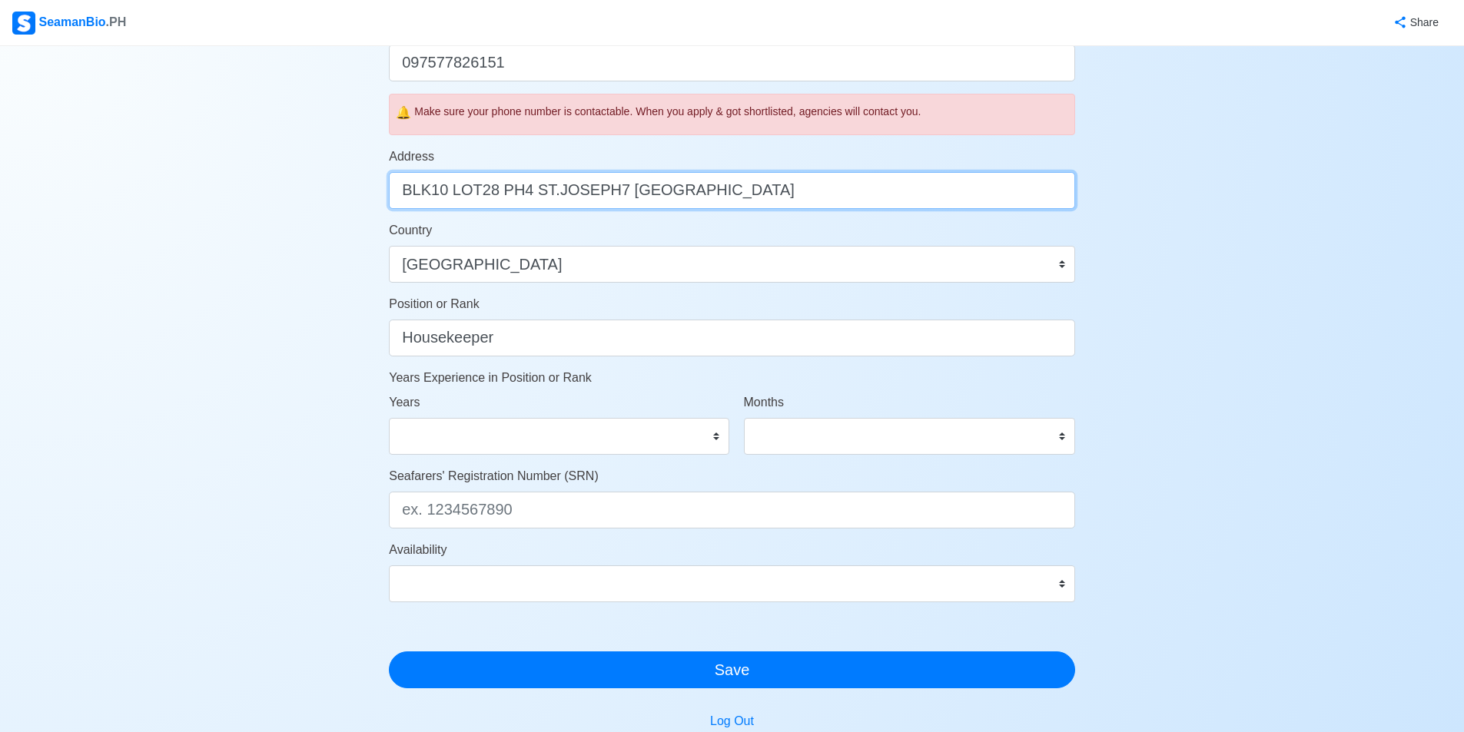
type input "BLK10 LOT28 PH4 ST.JOSEPH7 MARINIG CABUYAO LAGUNA"
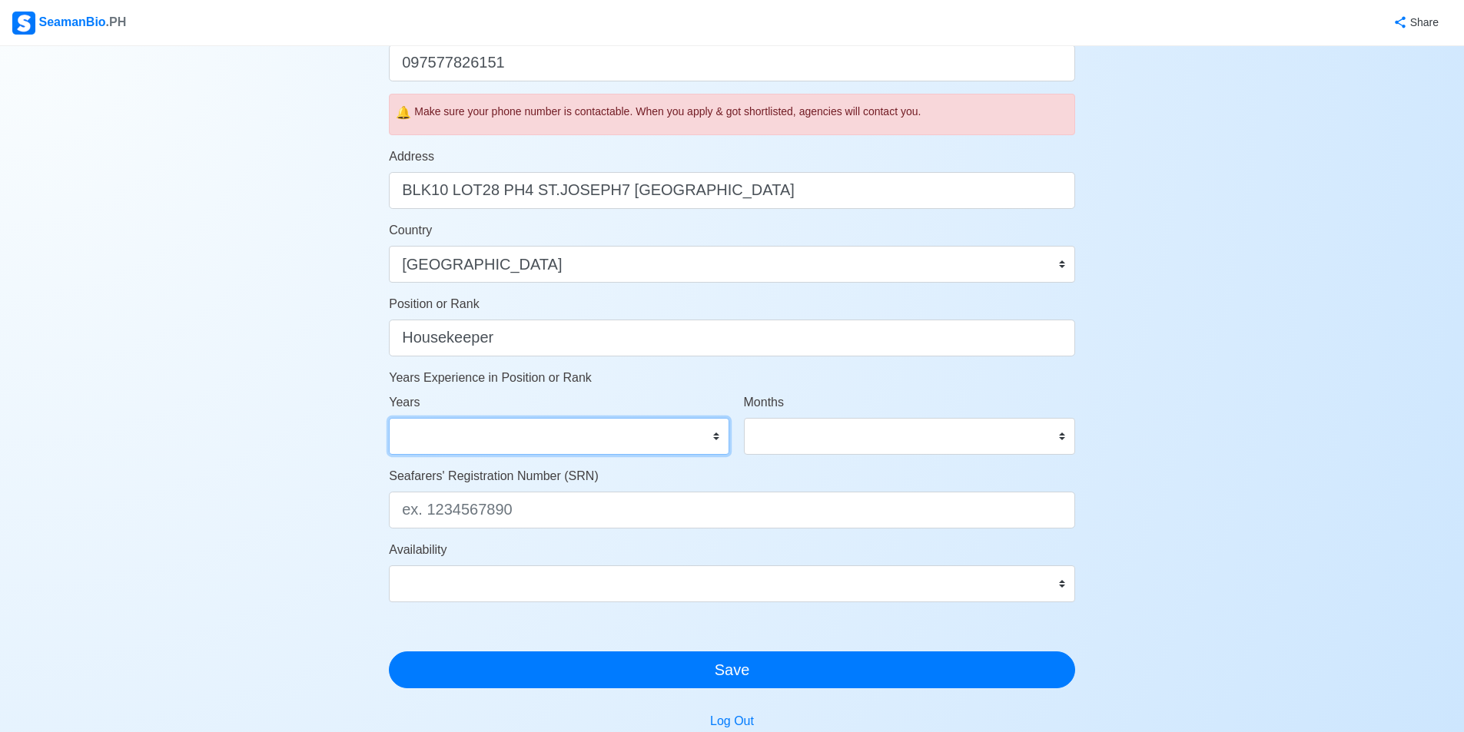
click at [549, 444] on select "0 1 2 3 4 5 6 7 8 9 10 11 12 13 14 15 16 17 18 19 20 21 22 23 24 25 26 27 28 29…" at bounding box center [559, 436] width 340 height 37
click at [927, 390] on form "Your Job Status Onboard Actively Looking for Job Not Looking for Job Hiring Vis…" at bounding box center [732, 132] width 686 height 1111
click at [531, 438] on select "0 1 2 3 4 5 6 7 8 9 10 11 12 13 14 15 16 17 18 19 20 21 22 23 24 25 26 27 28 29…" at bounding box center [559, 436] width 340 height 37
select select "0"
click at [389, 418] on select "0 1 2 3 4 5 6 7 8 9 10 11 12 13 14 15 16 17 18 19 20 21 22 23 24 25 26 27 28 29…" at bounding box center [559, 436] width 340 height 37
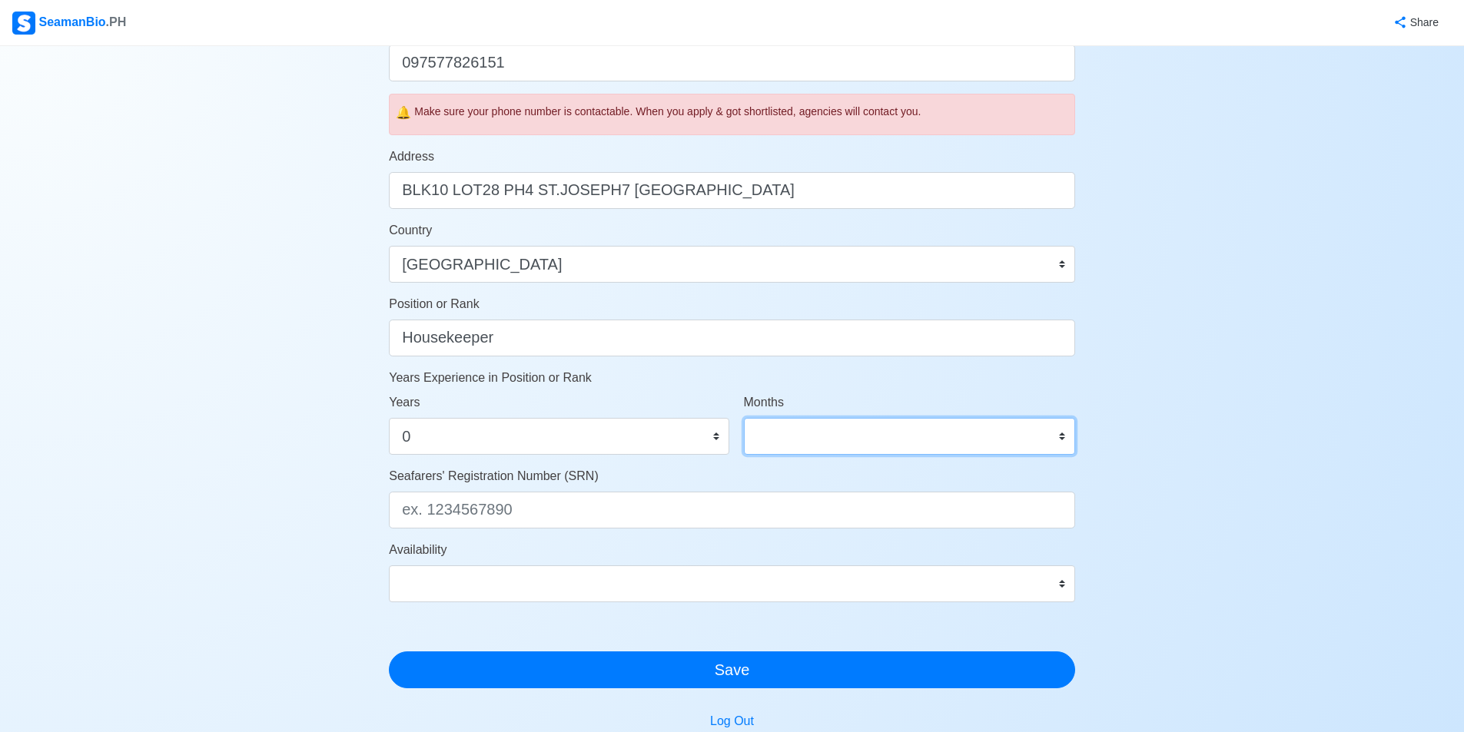
click at [867, 434] on select "0 1 2 3 4 5 6 7 8 9 10 11" at bounding box center [909, 436] width 331 height 37
select select "0"
click at [744, 418] on select "0 1 2 3 4 5 6 7 8 9 10 11" at bounding box center [909, 436] width 331 height 37
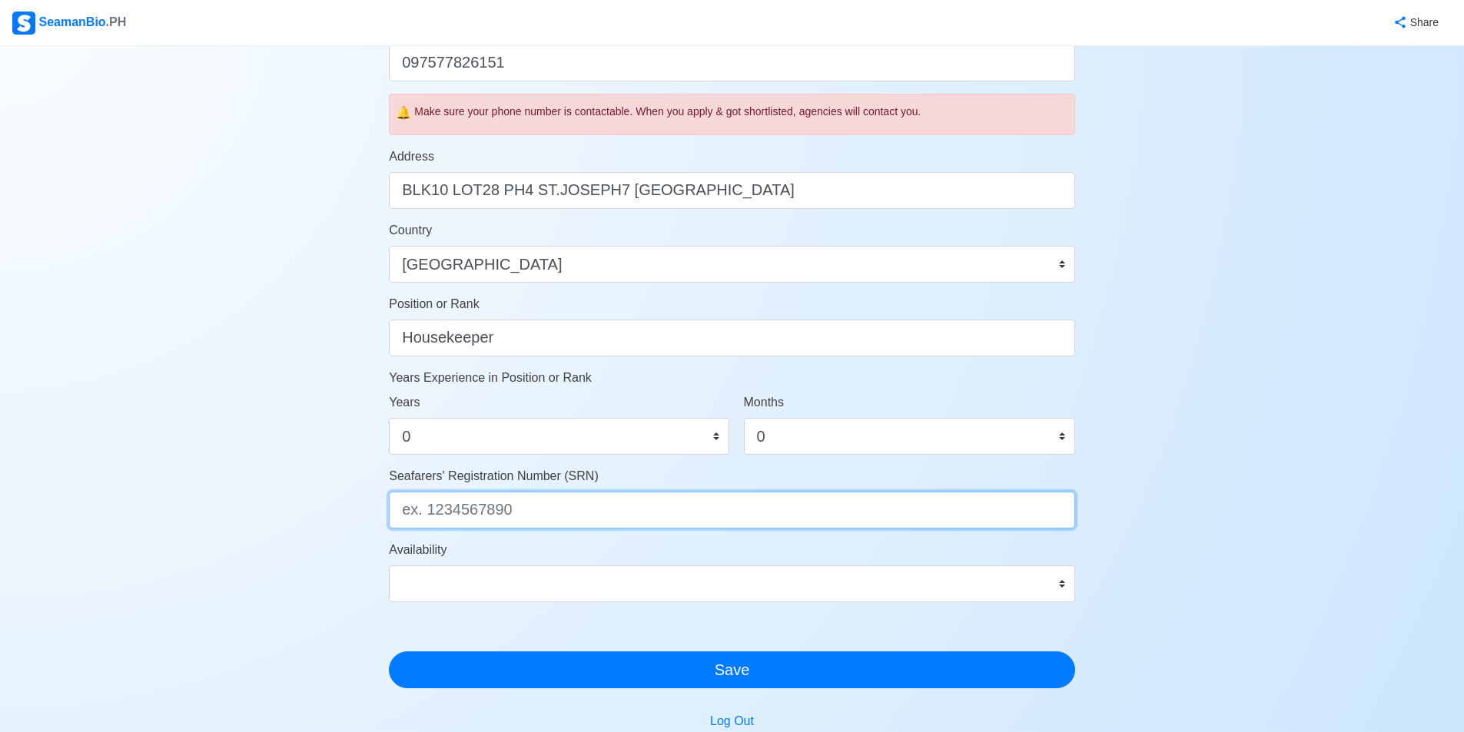
click at [565, 506] on input "Seafarers' Registration Number (SRN)" at bounding box center [732, 510] width 686 height 37
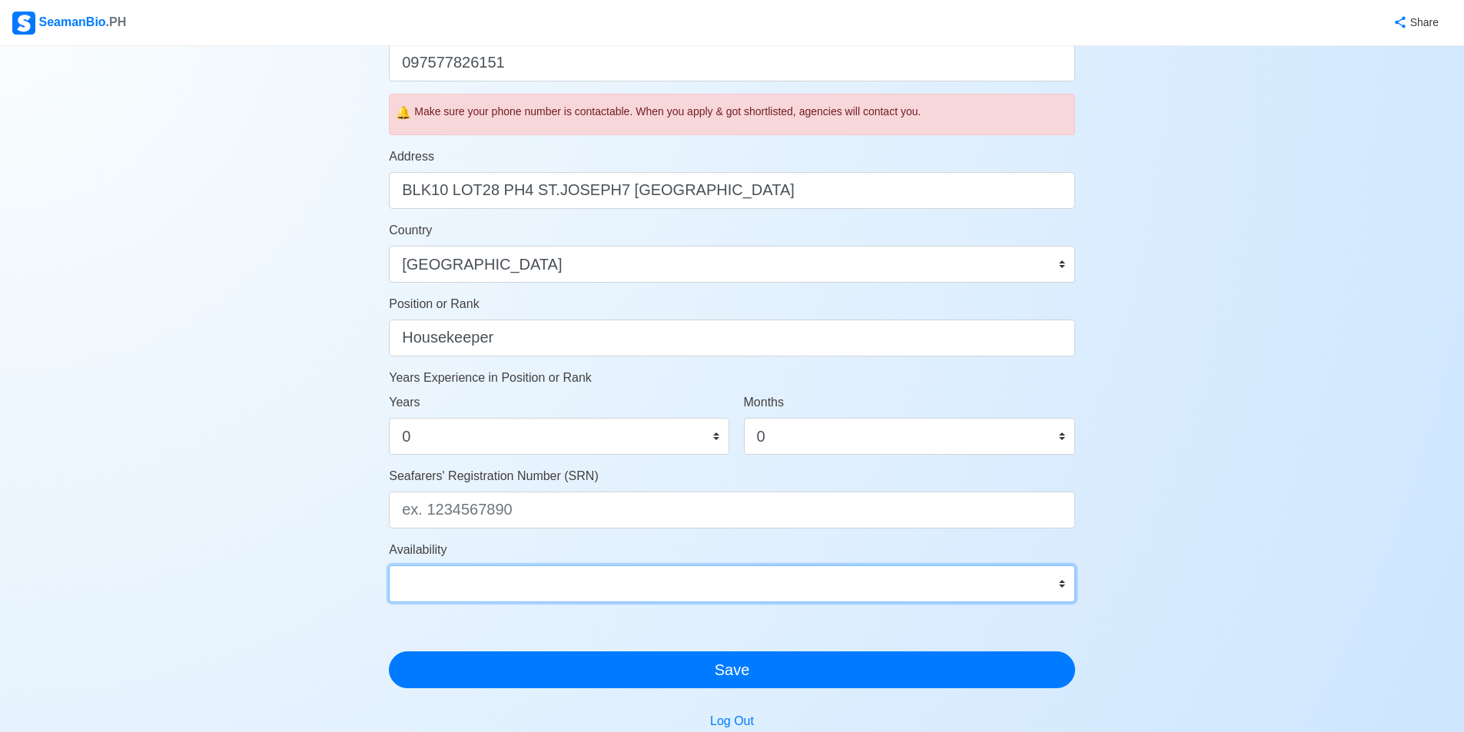
click at [618, 565] on select "Immediate Oct 2025 Nov 2025 Dec 2025 Jan 2026 Feb 2026 Mar 2026 Apr 2026 May 20…" at bounding box center [732, 583] width 686 height 37
click at [356, 599] on div "Account Setup Your Job Status Onboard Actively Looking for Job Not Looking for …" at bounding box center [732, 174] width 1464 height 1332
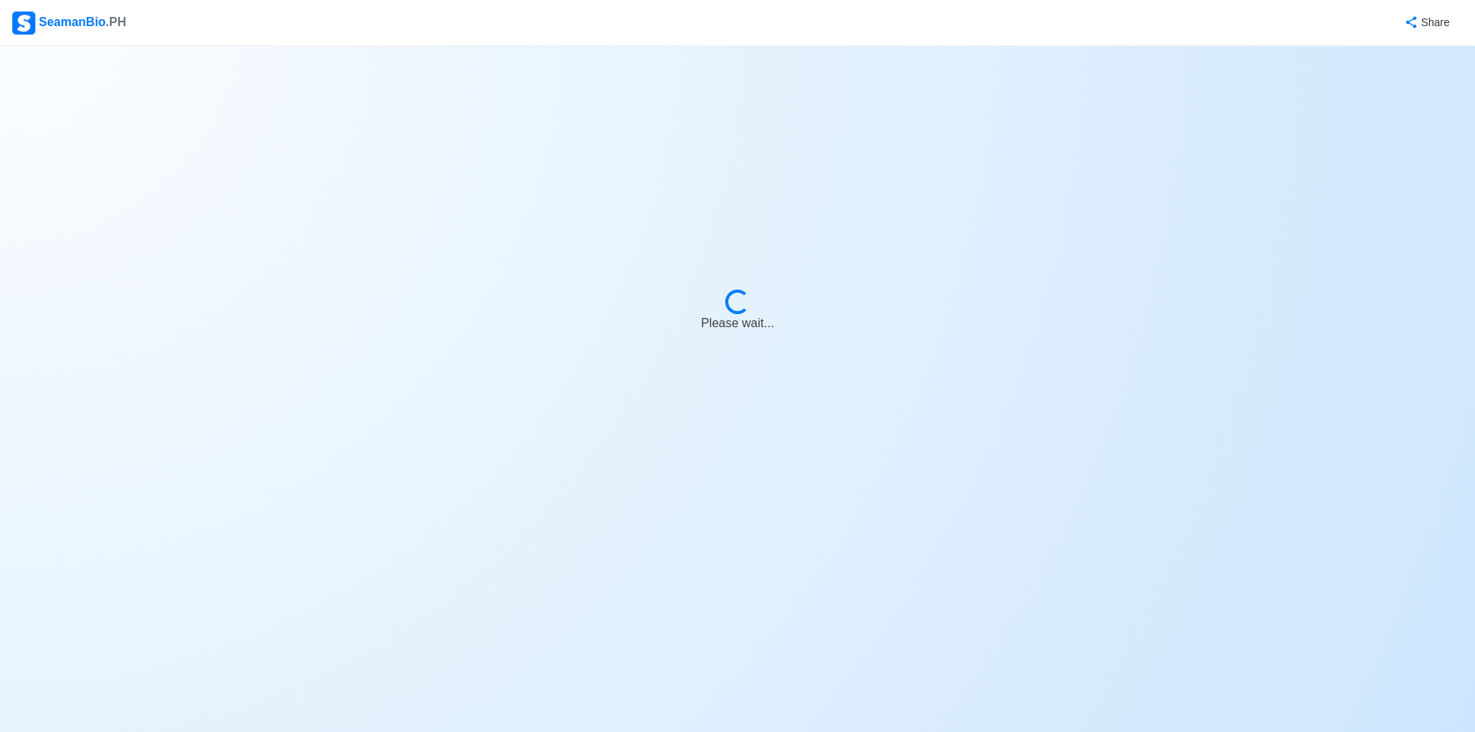
select select "Visible for Hiring"
select select "PH"
